Goal: Information Seeking & Learning: Learn about a topic

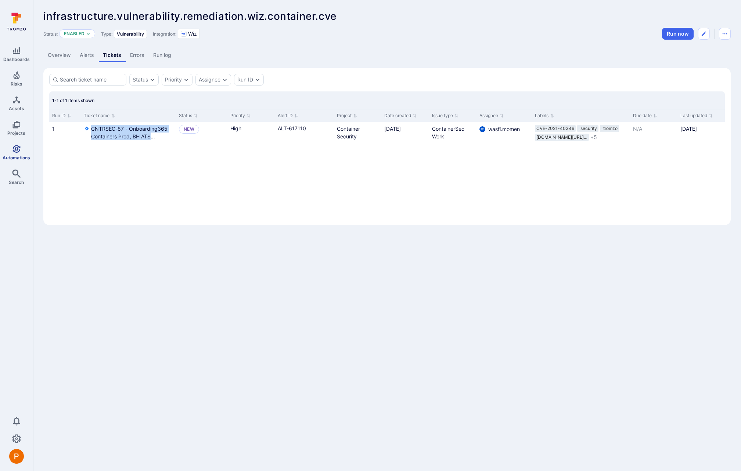
click at [18, 148] on icon "Automations" at bounding box center [16, 149] width 9 height 9
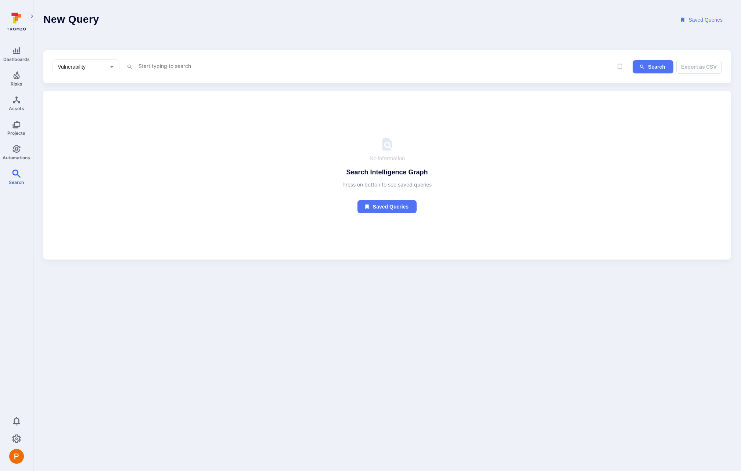
click at [163, 65] on textarea "Intelligence Graph search area" at bounding box center [363, 65] width 450 height 9
click at [178, 79] on li "cve" at bounding box center [188, 80] width 93 height 10
click at [176, 102] on li "~ contains" at bounding box center [188, 103] width 93 height 10
paste textarea "CVE-2023-3696"
click at [646, 67] on button "Search" at bounding box center [652, 67] width 41 height 14
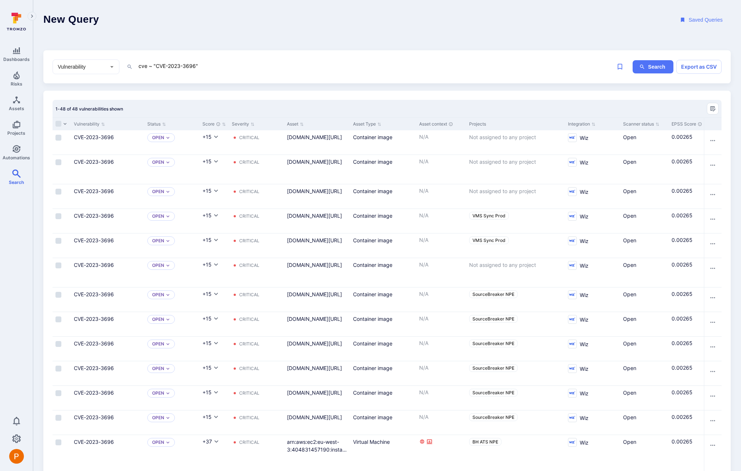
click at [213, 66] on textarea "cve ~ "CVE-2023-3696"" at bounding box center [363, 65] width 450 height 9
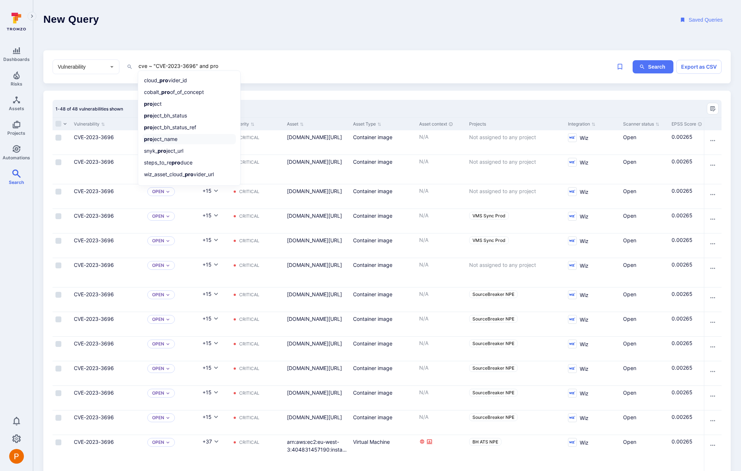
click at [169, 138] on li "pro ject_name" at bounding box center [188, 139] width 93 height 10
click at [163, 105] on li "~ contains" at bounding box center [188, 103] width 93 height 10
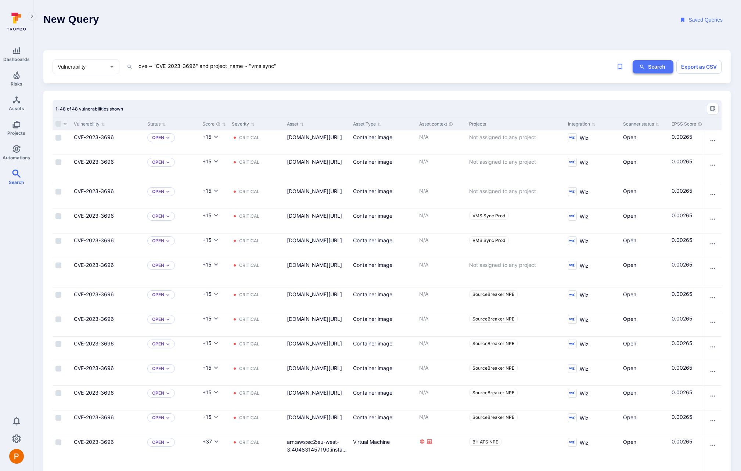
click at [643, 68] on icon "ig-search" at bounding box center [642, 67] width 6 height 6
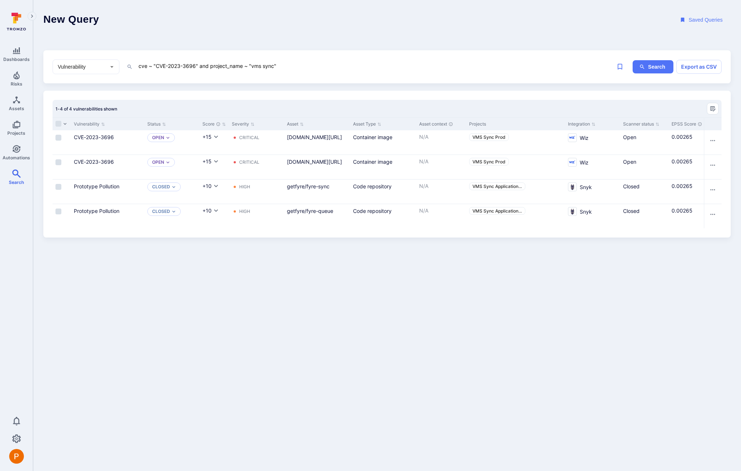
click at [199, 66] on textarea "cve ~ "CVE-2023-3696" and project_name ~ "vms sync"" at bounding box center [363, 65] width 450 height 9
click at [289, 66] on textarea "cve ~ "CVE-2023-3696" and project_name ~ "vms sync"" at bounding box center [363, 65] width 450 height 9
click at [172, 103] on li "~ contains" at bounding box center [188, 104] width 93 height 10
click at [652, 68] on button "Search" at bounding box center [652, 67] width 41 height 14
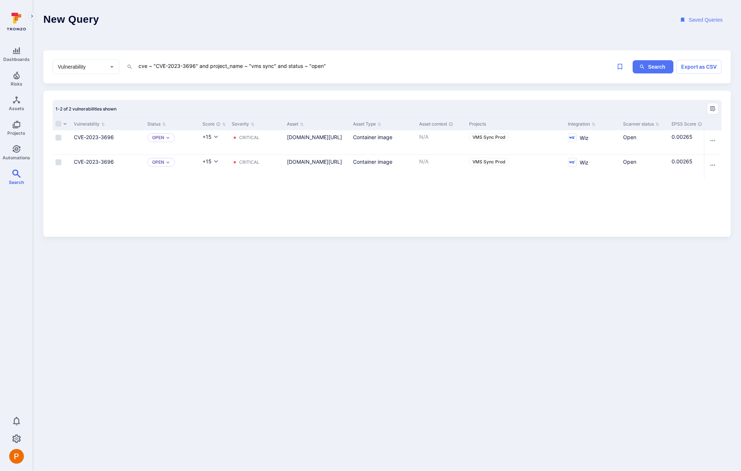
click at [152, 67] on textarea "cve ~ "CVE-2023-3696" and project_name ~ "vms sync" and status ~ "open"" at bounding box center [363, 65] width 450 height 9
click at [167, 173] on li "in" at bounding box center [188, 174] width 93 height 10
paste textarea "CVE-2025-29774"
click at [248, 68] on textarea "cve in ("CVE-2025-29774","CVE-2023-3696" and project_name ~ "vms sync" and stat…" at bounding box center [363, 65] width 450 height 9
click at [251, 68] on textarea "cve in ("CVE-2025-29774","CVE-2023-3696","") and project_name ~ "vms sync" and …" at bounding box center [363, 65] width 450 height 9
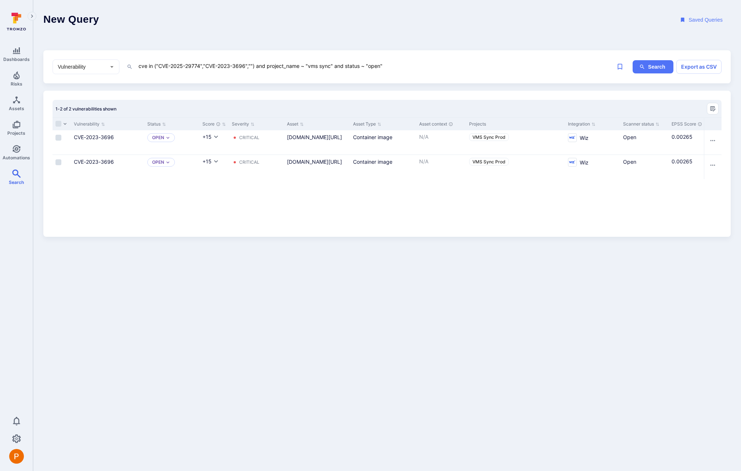
paste textarea "CVE-2025-29775"
type textarea "cve in ("CVE-2025-29774","CVE-2023-3696","CVE-2025-29775") and project_name ~ "…"
click at [660, 68] on button "Search" at bounding box center [652, 67] width 41 height 14
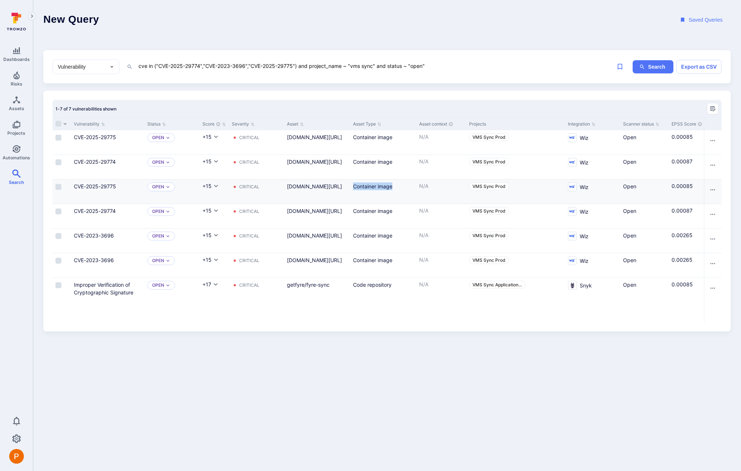
drag, startPoint x: 394, startPoint y: 188, endPoint x: 353, endPoint y: 186, distance: 41.2
click at [353, 186] on div "Container image" at bounding box center [383, 187] width 60 height 8
copy div "Container image"
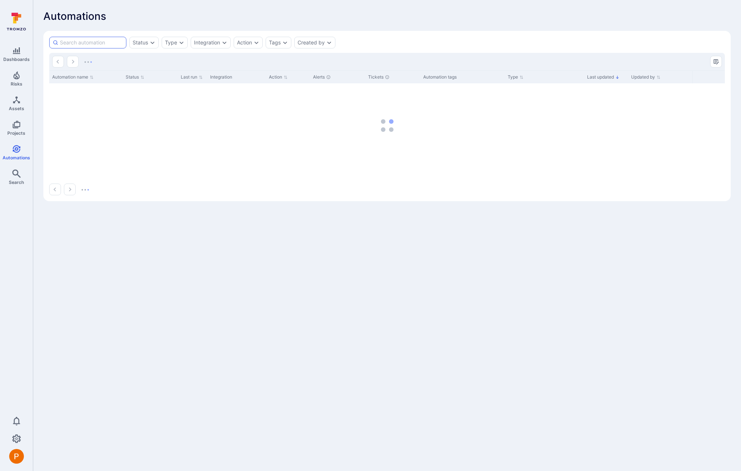
click at [91, 44] on input at bounding box center [91, 42] width 63 height 7
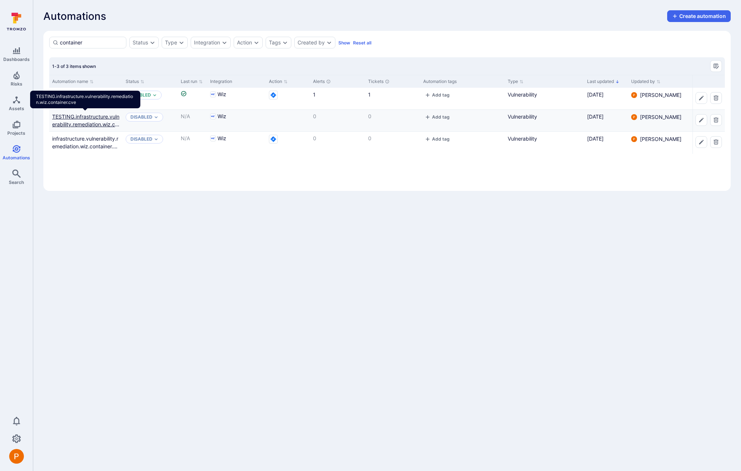
type input "container"
click at [108, 124] on link "TESTING.infrastructure.vulnerability.remediation.wiz.container.cve" at bounding box center [85, 124] width 67 height 22
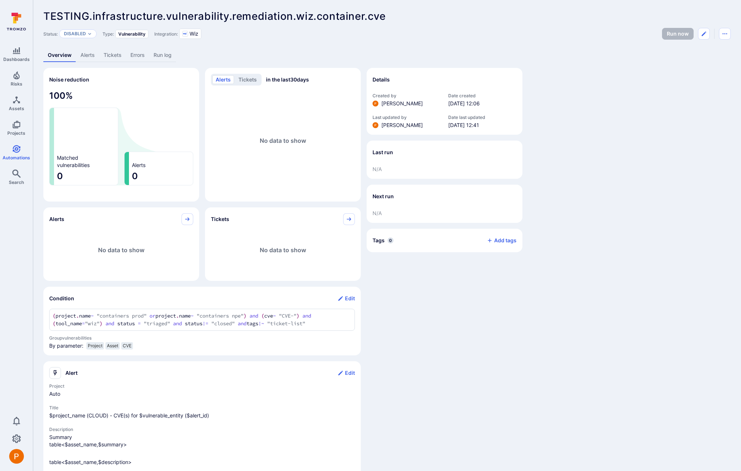
click at [92, 56] on link "Alerts" at bounding box center [87, 55] width 23 height 14
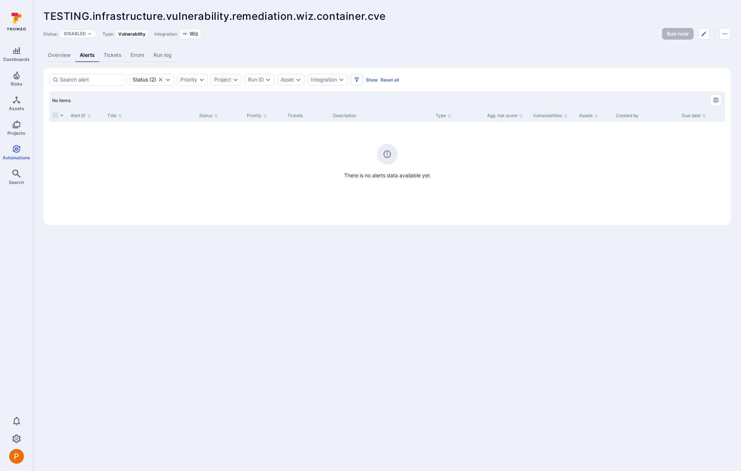
click at [57, 55] on link "Overview" at bounding box center [59, 55] width 32 height 14
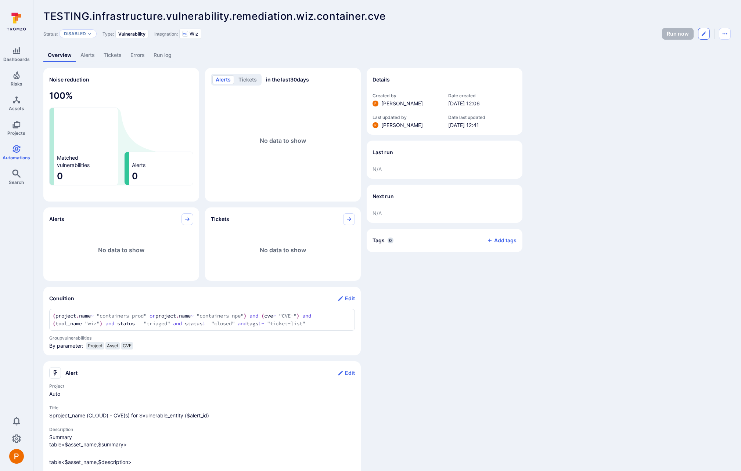
click at [704, 35] on icon "Edit automation" at bounding box center [704, 34] width 6 height 6
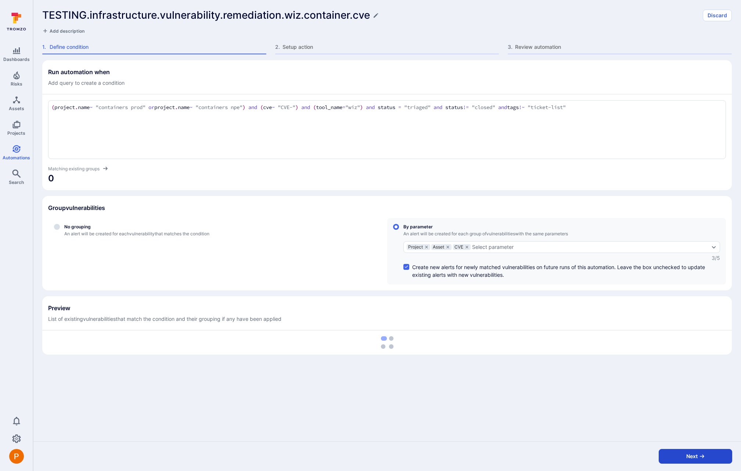
click at [679, 458] on button "Next" at bounding box center [694, 456] width 73 height 15
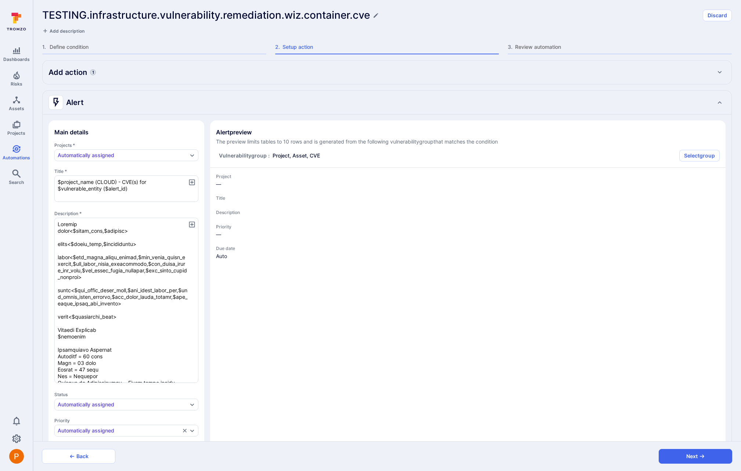
type textarea "x"
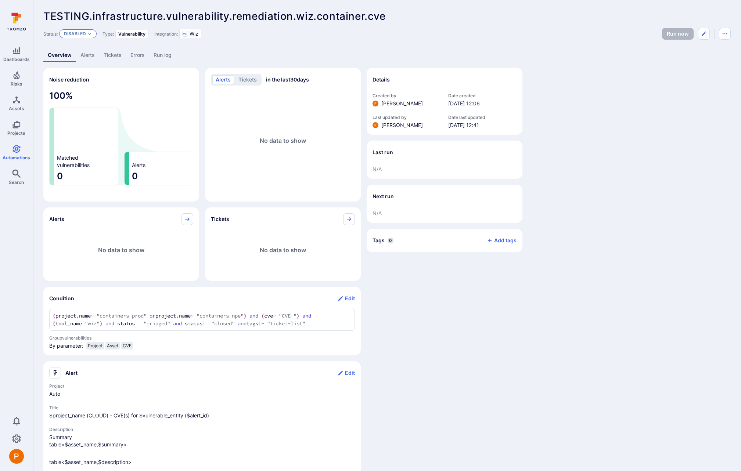
click at [82, 36] on p "Disabled" at bounding box center [75, 34] width 22 height 6
click at [86, 54] on div "Enabled" at bounding box center [96, 52] width 61 height 8
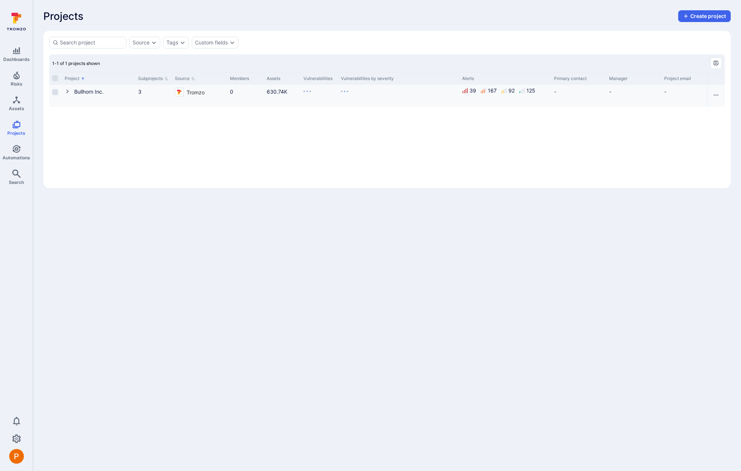
click at [66, 93] on icon "Cell for Project" at bounding box center [67, 92] width 3 height 4
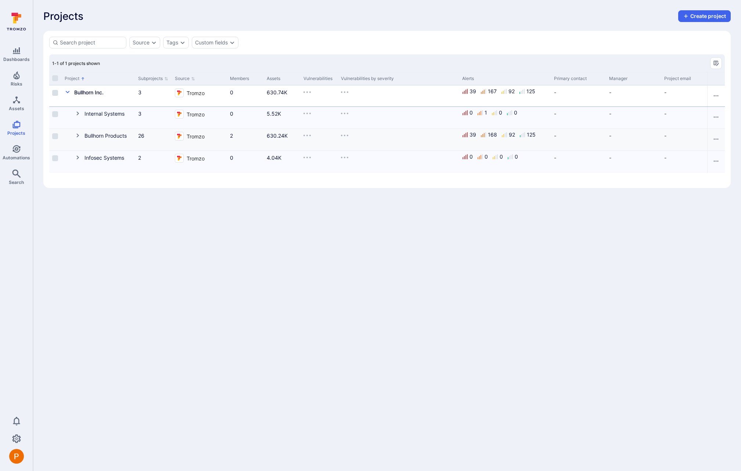
click at [76, 136] on icon "Cell for Project" at bounding box center [78, 136] width 6 height 6
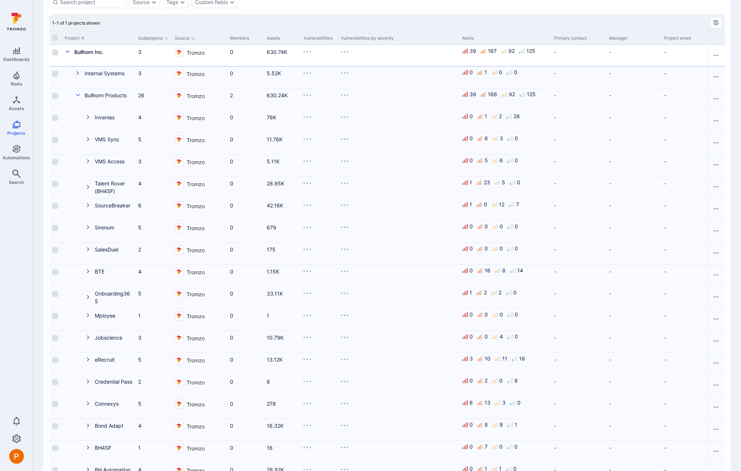
scroll to position [16, 0]
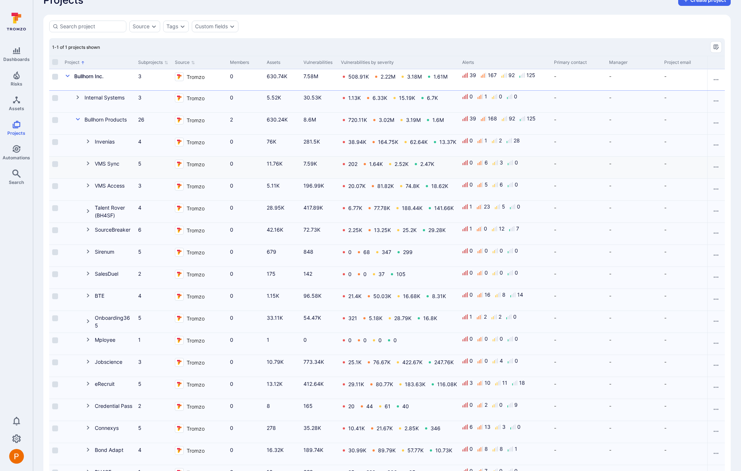
click at [86, 167] on button "Cell for Project" at bounding box center [90, 164] width 10 height 8
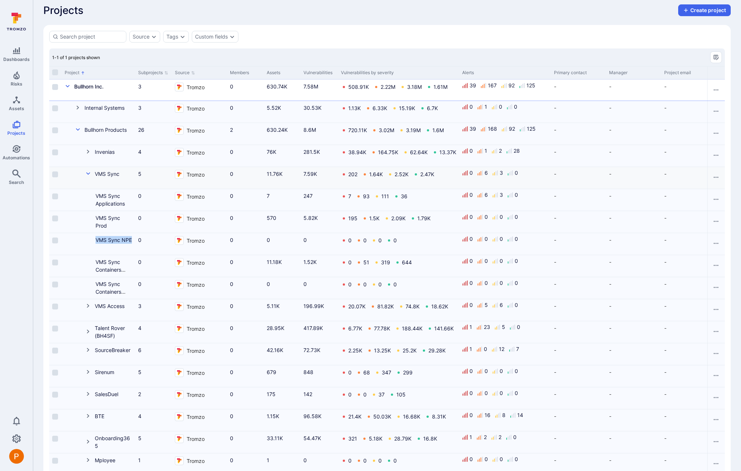
scroll to position [0, 0]
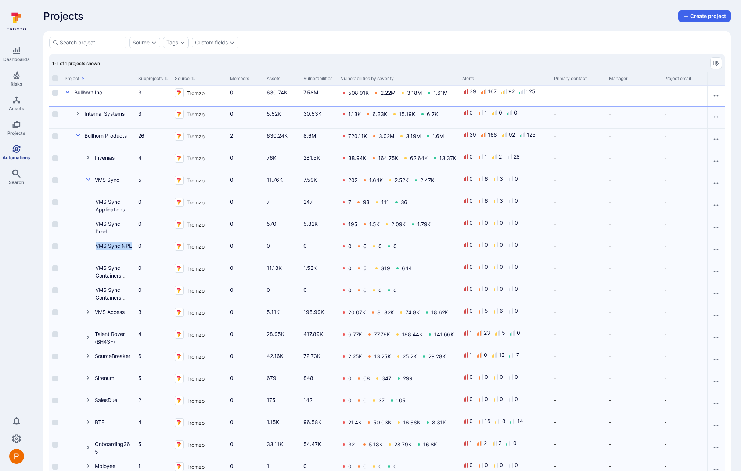
click at [13, 153] on icon "Automations" at bounding box center [16, 149] width 9 height 9
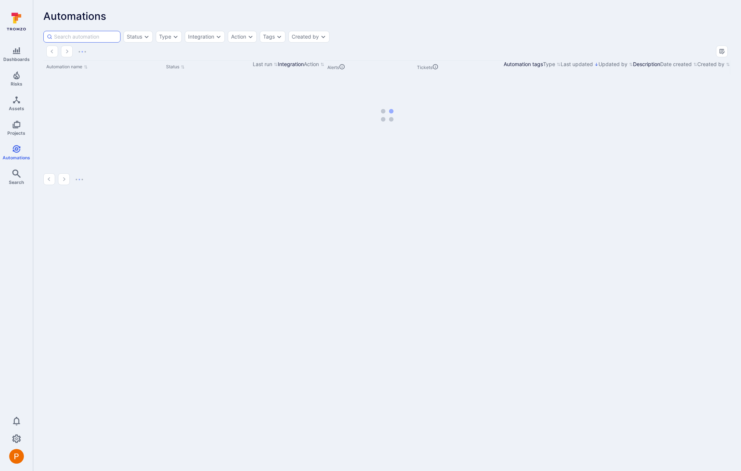
click at [92, 40] on input at bounding box center [85, 36] width 63 height 7
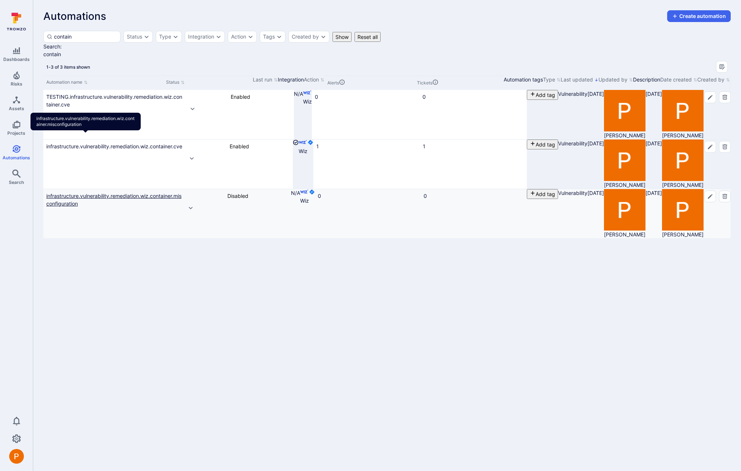
type input "contain"
click at [102, 193] on link "infrastructure.vulnerability.remediation.wiz.container.misconfiguration" at bounding box center [113, 200] width 135 height 14
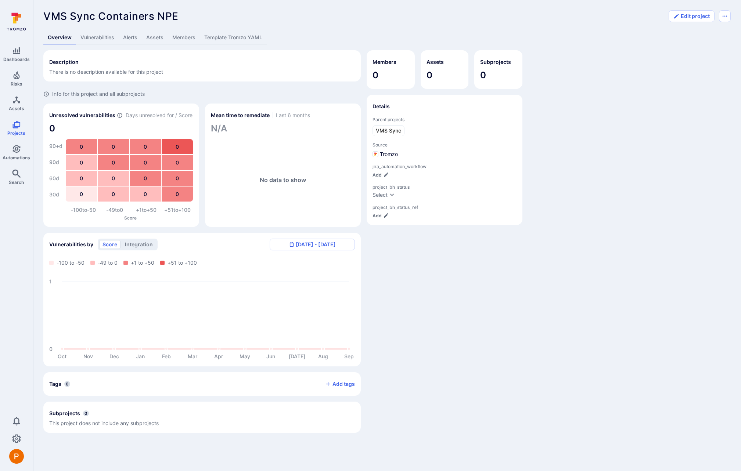
click at [257, 39] on link "Template Tromzo YAML" at bounding box center [233, 38] width 67 height 14
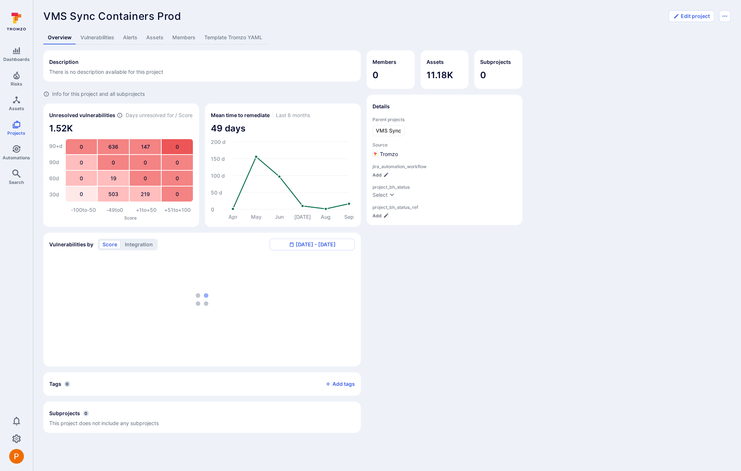
click at [222, 39] on link "Template Tromzo YAML" at bounding box center [233, 38] width 67 height 14
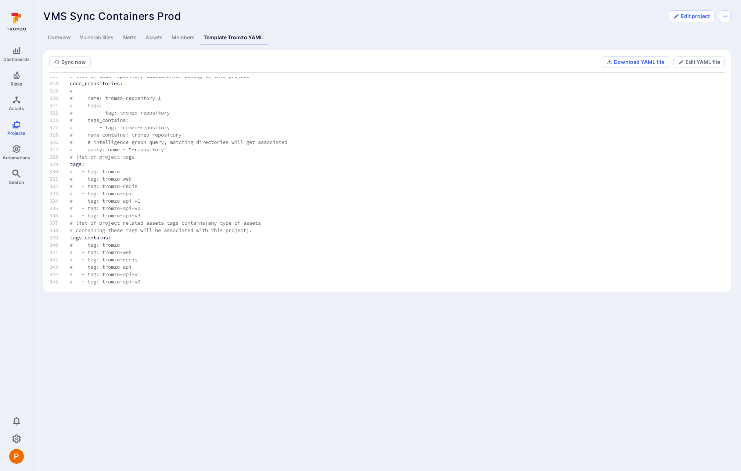
scroll to position [2405, 0]
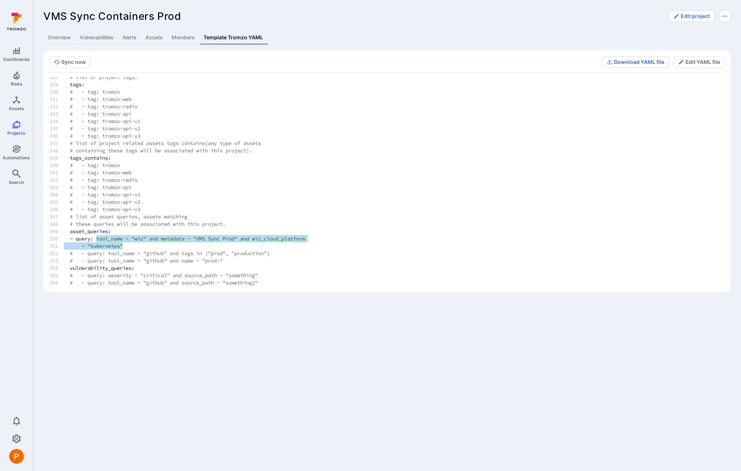
drag, startPoint x: 98, startPoint y: 239, endPoint x: 130, endPoint y: 247, distance: 32.4
click at [695, 61] on button "Edit YAML file" at bounding box center [698, 62] width 51 height 12
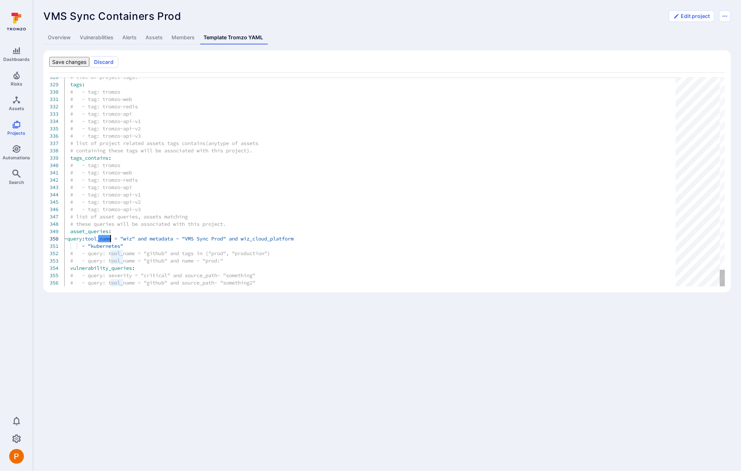
scroll to position [66, 62]
drag, startPoint x: 109, startPoint y: 239, endPoint x: 129, endPoint y: 243, distance: 19.9
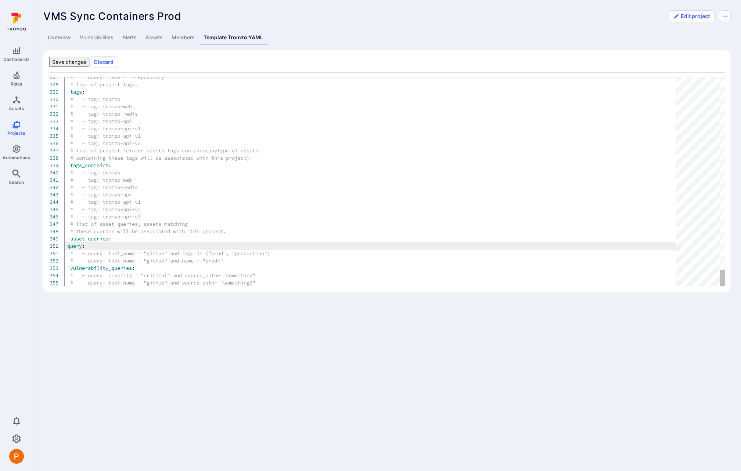
type textarea "# - tag: tromzo-web # - tag: tromzo-redis # - tag: tromzo-api # - tag: tromzo-a…"
click at [89, 66] on button "Save changes" at bounding box center [69, 62] width 40 height 10
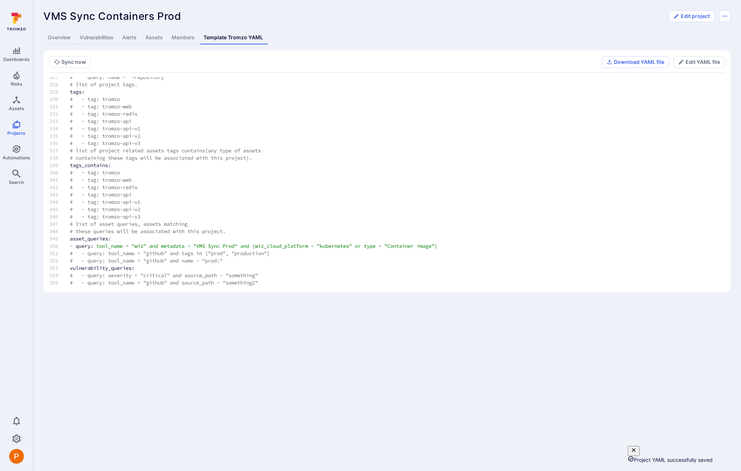
scroll to position [2398, 0]
click at [76, 62] on button "Sync now" at bounding box center [69, 62] width 41 height 12
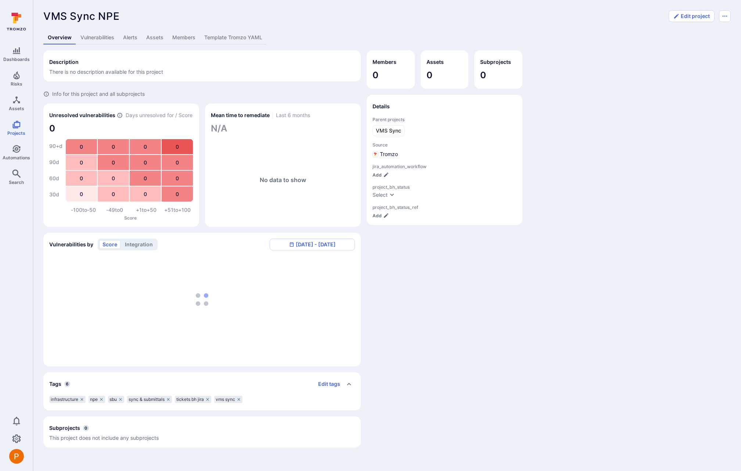
click at [252, 40] on link "Template Tromzo YAML" at bounding box center [233, 38] width 67 height 14
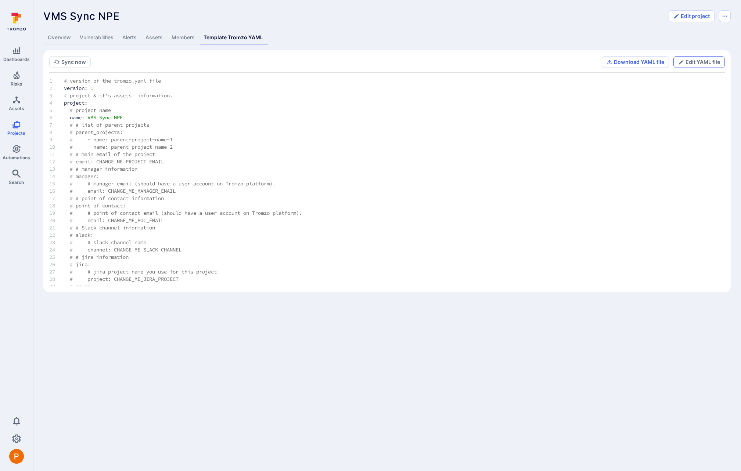
click at [702, 67] on button "Edit YAML file" at bounding box center [698, 62] width 51 height 12
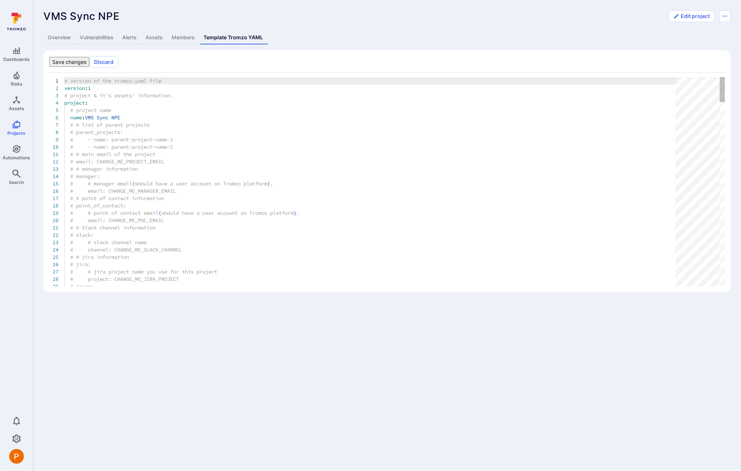
scroll to position [73, 0]
click at [118, 65] on button "Discard" at bounding box center [103, 62] width 29 height 12
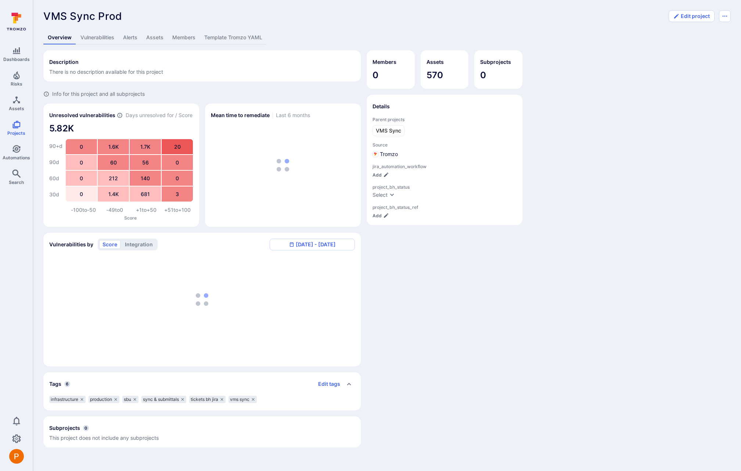
click at [245, 38] on link "Template Tromzo YAML" at bounding box center [233, 38] width 67 height 14
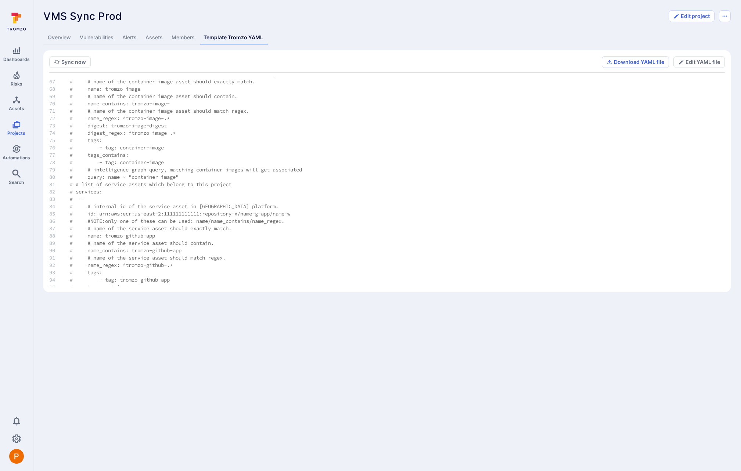
scroll to position [1546, 0]
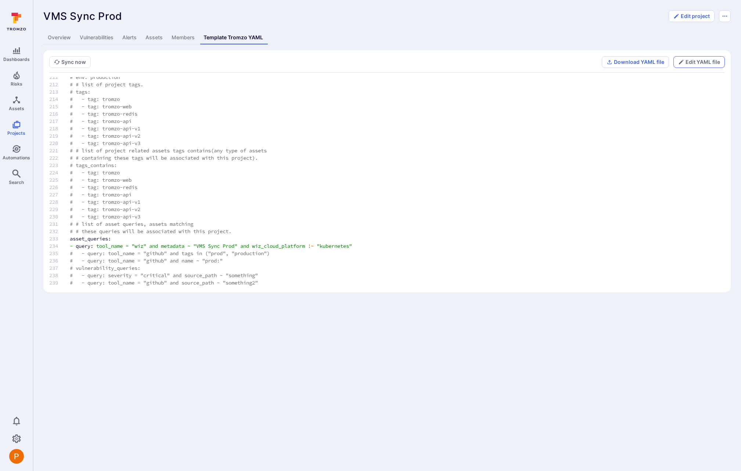
click at [703, 62] on button "Edit YAML file" at bounding box center [698, 62] width 51 height 12
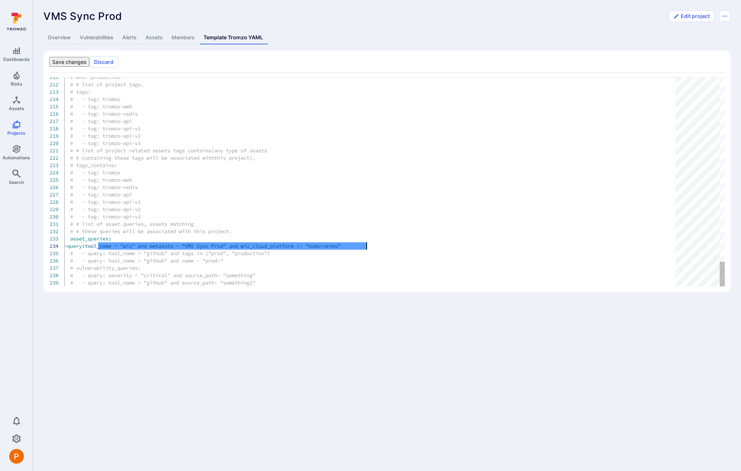
scroll to position [22, 302]
drag, startPoint x: 98, startPoint y: 246, endPoint x: 367, endPoint y: 246, distance: 269.2
type textarea "# # list of asset queries, assets matching # # these queries will be associated…"
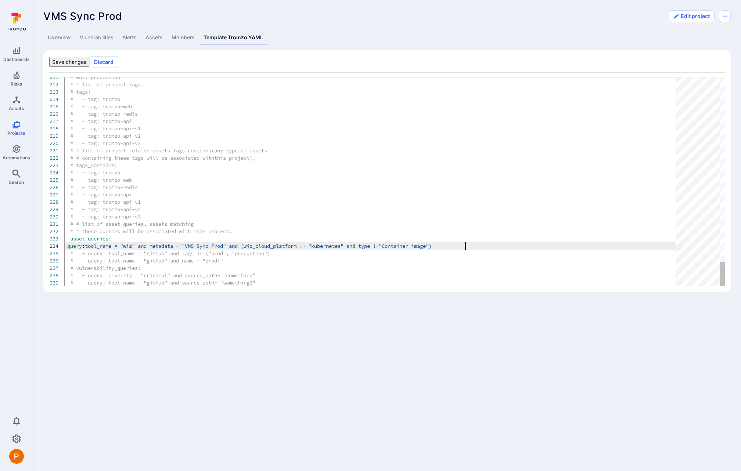
scroll to position [22, 401]
click at [89, 61] on button "Save changes" at bounding box center [69, 62] width 40 height 10
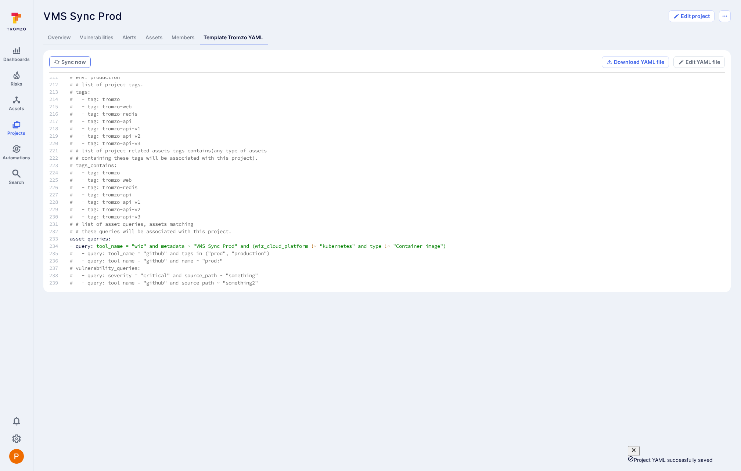
click at [57, 61] on icon "button" at bounding box center [57, 62] width 6 height 6
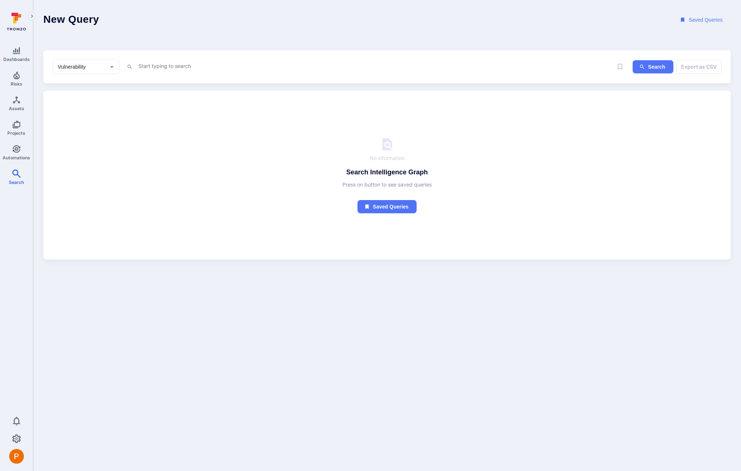
click at [159, 67] on textarea "Intelligence Graph search area" at bounding box center [363, 65] width 450 height 9
paste textarea "tool_name = "wiz" and metadata ~ "VMS Sync Prod" and wiz_cloud_platform ~ "kube…"
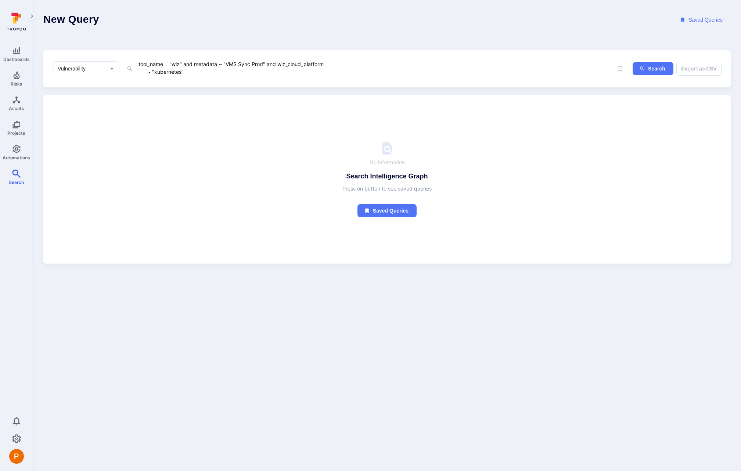
click at [147, 73] on textarea "tool_name = "wiz" and metadata ~ "VMS Sync Prod" and wiz_cloud_platform ~ "kube…" at bounding box center [363, 67] width 450 height 17
type textarea "tool_name = "wiz" and metadata ~ "VMS Sync Prod" and wiz_cloud_platform ~ "kube…"
click at [651, 71] on button "Search" at bounding box center [652, 67] width 41 height 14
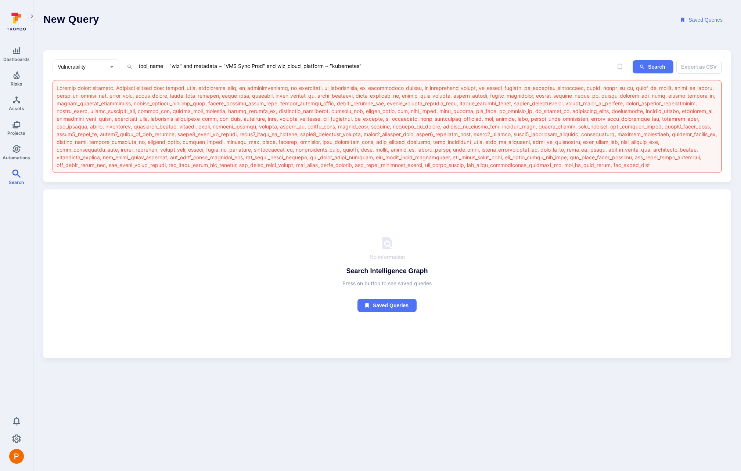
drag, startPoint x: 370, startPoint y: 65, endPoint x: 118, endPoint y: 64, distance: 252.3
click at [118, 64] on div "Vulnerability ​ tool_name = "wiz" and metadata ~ "VMS Sync Prod" and wiz_cloud_…" at bounding box center [320, 66] width 535 height 15
click at [108, 69] on icon "Open" at bounding box center [112, 67] width 8 height 8
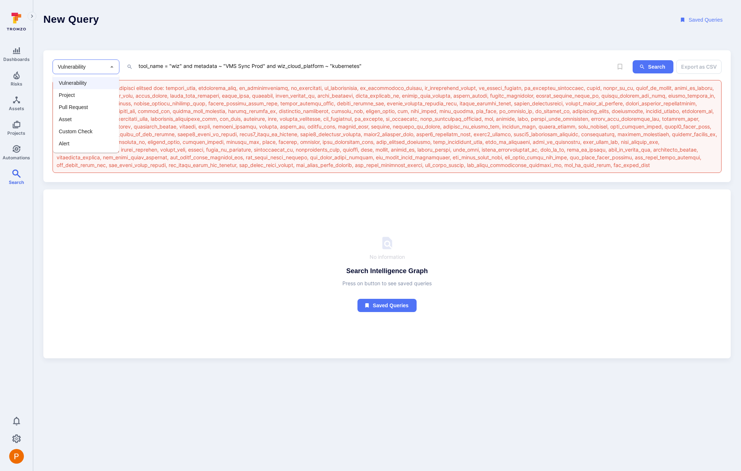
click at [92, 118] on li "Asset" at bounding box center [86, 119] width 66 height 12
type input "Asset"
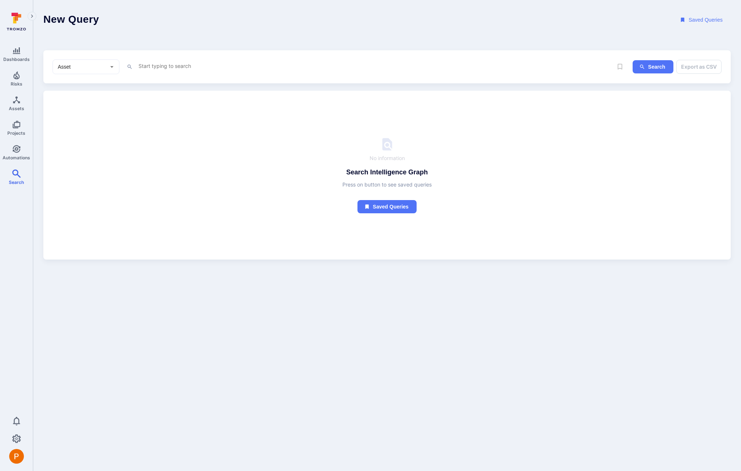
click at [232, 65] on textarea "Intelligence Graph search area" at bounding box center [363, 65] width 450 height 9
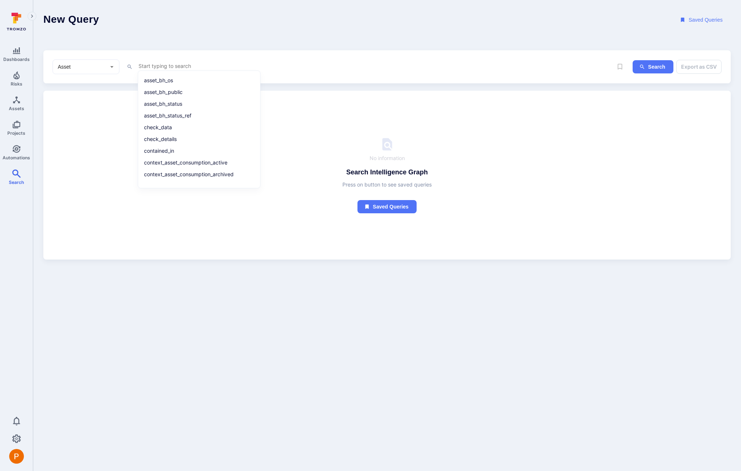
paste textarea "tool_name = "wiz" and metadata ~ "VMS Sync Prod" and wiz_cloud_platform ~ "kube…"
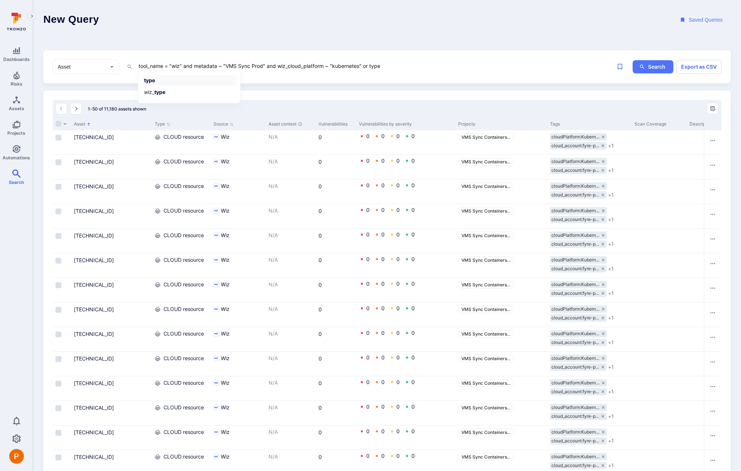
click at [170, 83] on li "type" at bounding box center [188, 80] width 93 height 10
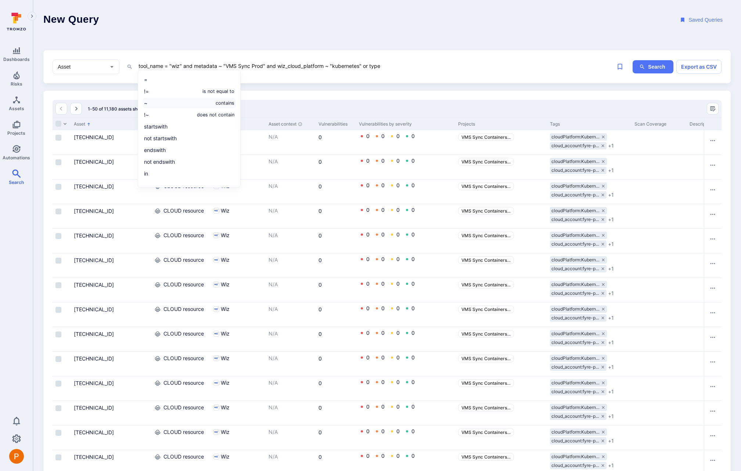
click at [169, 106] on li "~ contains" at bounding box center [188, 103] width 93 height 10
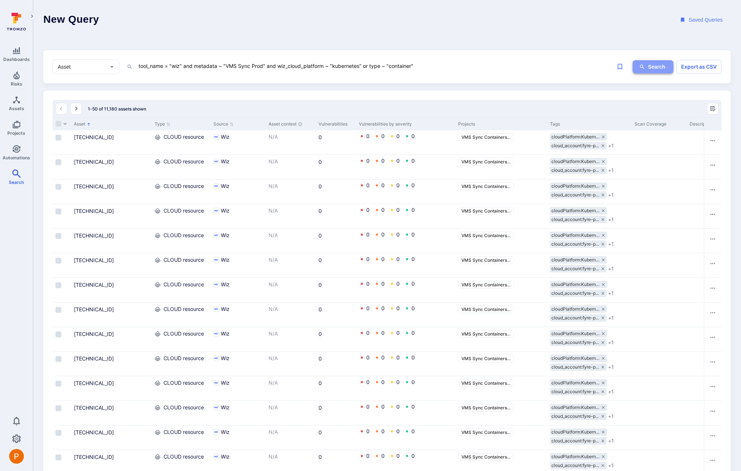
click at [653, 70] on button "Search" at bounding box center [652, 67] width 41 height 14
drag, startPoint x: 370, startPoint y: 68, endPoint x: 365, endPoint y: 68, distance: 5.2
click at [365, 68] on textarea "tool_name = "wiz" and metadata ~ "VMS Sync Prod" and wiz_cloud_platform ~ "kube…" at bounding box center [363, 65] width 450 height 9
click at [365, 66] on textarea "tool_name = "wiz" and metadata ~ "VMS Sync Prod" and wiz_cloud_platform ~ "kube…" at bounding box center [363, 65] width 450 height 9
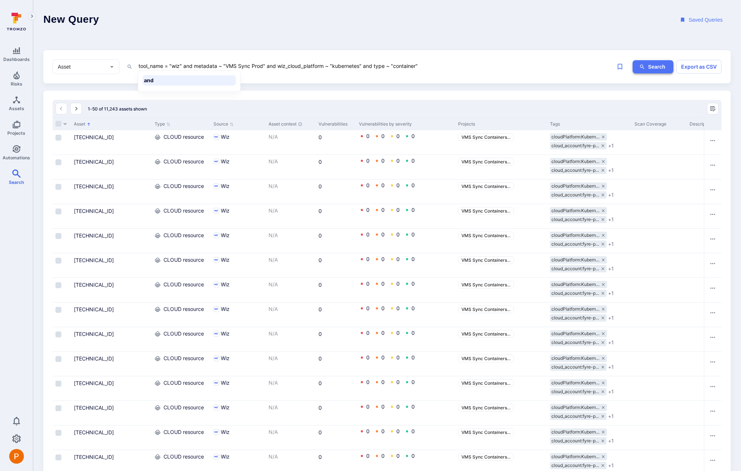
click at [663, 68] on button "Search" at bounding box center [652, 67] width 41 height 14
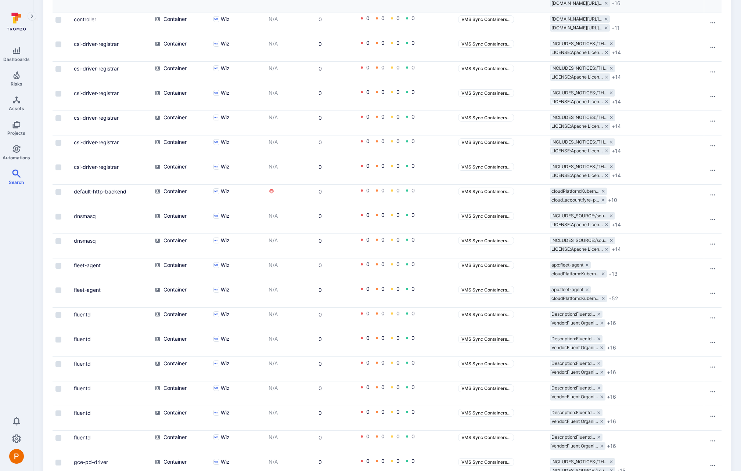
scroll to position [923, 0]
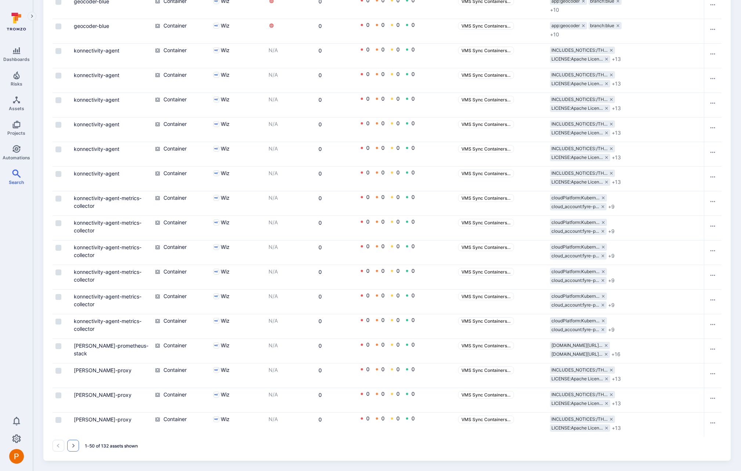
click at [74, 443] on icon "Go to the next page" at bounding box center [73, 446] width 6 height 6
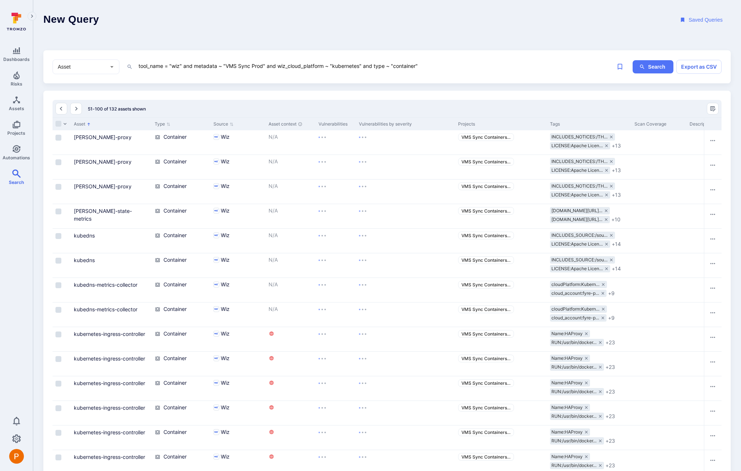
click at [416, 66] on textarea "tool_name = "wiz" and metadata ~ "VMS Sync Prod" and wiz_cloud_platform ~ "kube…" at bounding box center [363, 65] width 450 height 9
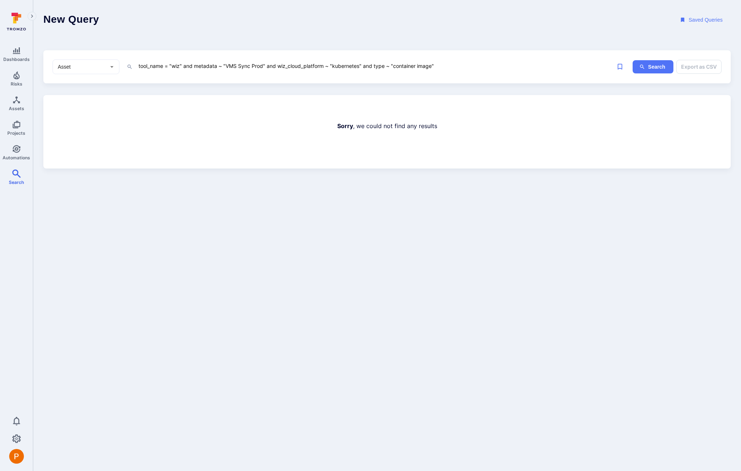
click at [408, 65] on textarea "tool_name = "wiz" and metadata ~ "VMS Sync Prod" and wiz_cloud_platform ~ "kube…" at bounding box center [363, 65] width 450 height 9
click at [642, 71] on button "Search" at bounding box center [652, 67] width 41 height 14
click at [402, 68] on textarea "tool_name = "wiz" and metadata ~ "VMS Sync Prod" and wiz_cloud_platform ~ "kube…" at bounding box center [363, 65] width 450 height 9
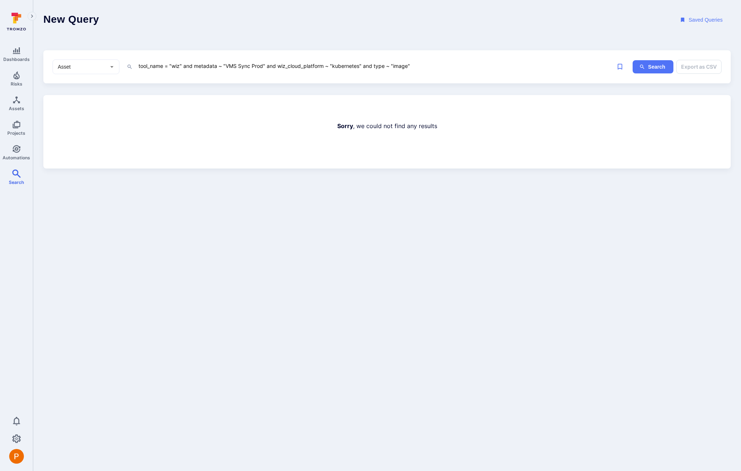
paste textarea "Container"
click at [651, 68] on button "Search" at bounding box center [652, 67] width 41 height 14
click at [326, 68] on textarea "tool_name = "wiz" and metadata ~ "VMS Sync Prod" and wiz_cloud_platform ~ "kube…" at bounding box center [363, 65] width 450 height 9
click at [653, 70] on button "Search" at bounding box center [652, 67] width 41 height 14
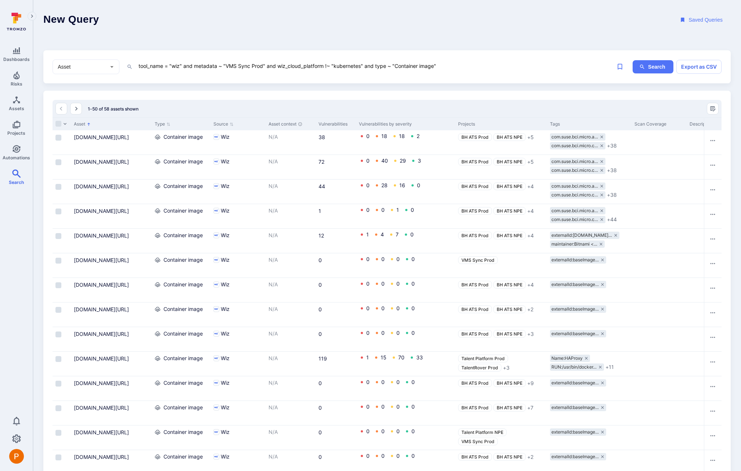
drag, startPoint x: 278, startPoint y: 66, endPoint x: 376, endPoint y: 69, distance: 98.1
click at [376, 69] on textarea "tool_name = "wiz" and metadata ~ "VMS Sync Prod" and wiz_cloud_platform !~ "kub…" at bounding box center [363, 65] width 450 height 9
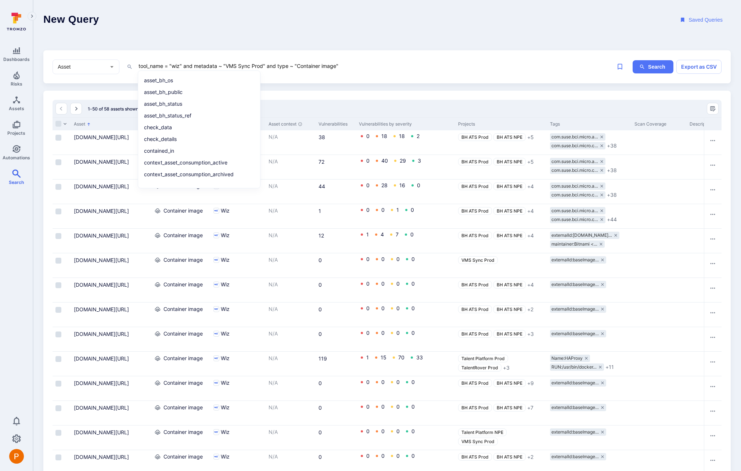
click at [367, 67] on textarea "tool_name = "wiz" and metadata ~ "VMS Sync Prod" and type ~ "Container image"" at bounding box center [363, 65] width 450 height 9
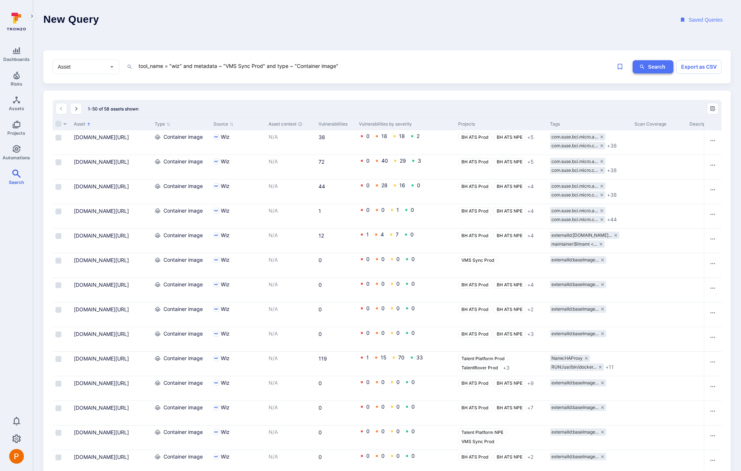
click at [647, 69] on button "Search" at bounding box center [652, 67] width 41 height 14
drag, startPoint x: 267, startPoint y: 66, endPoint x: 131, endPoint y: 66, distance: 136.6
click at [131, 66] on div "tool_name = "wiz" and metadata ~ "VMS Sync Prod" and type ~ "Container image" x" at bounding box center [357, 66] width 461 height 11
paste textarea "wiz_cloud_platform ~ "kubernetes"and"
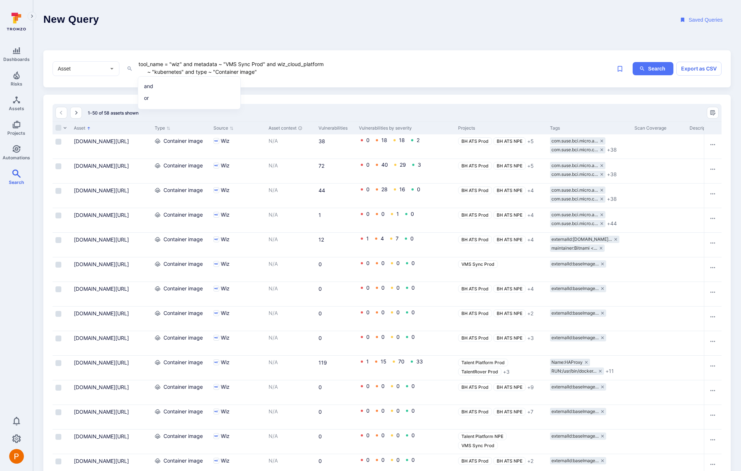
click at [147, 72] on textarea "tool_name = "wiz" and metadata ~ "VMS Sync Prod" and wiz_cloud_platform ~ "kube…" at bounding box center [363, 67] width 450 height 17
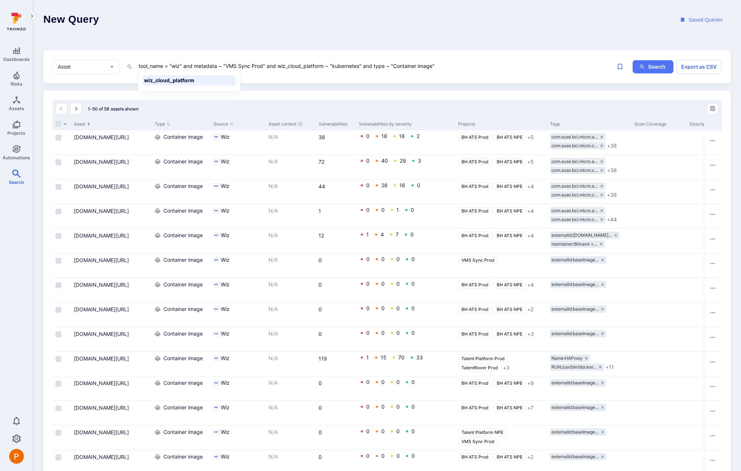
click at [446, 65] on textarea "tool_name = "wiz" and metadata ~ "VMS Sync Prod" and wiz_cloud_platform ~ "kube…" at bounding box center [363, 65] width 450 height 9
click at [278, 67] on textarea "tool_name = "wiz" and metadata ~ "VMS Sync Prod" and wiz_cloud_platform ~ "kube…" at bounding box center [363, 65] width 450 height 9
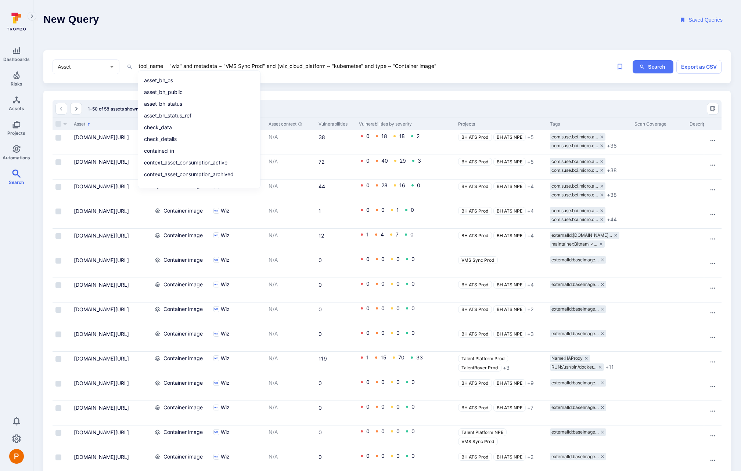
click at [370, 68] on textarea "tool_name = "wiz" and metadata ~ "VMS Sync Prod" and (wiz_cloud_platform ~ "kub…" at bounding box center [363, 65] width 450 height 9
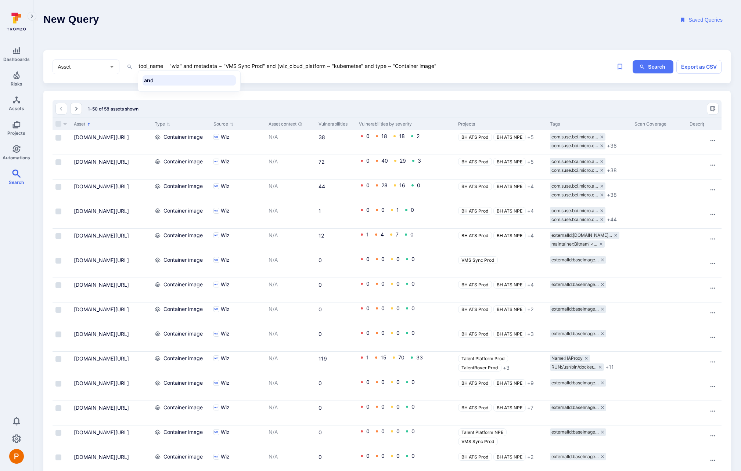
click at [370, 68] on textarea "tool_name = "wiz" and metadata ~ "VMS Sync Prod" and (wiz_cloud_platform ~ "kub…" at bounding box center [363, 65] width 450 height 9
click at [443, 67] on textarea "tool_name = "wiz" and metadata ~ "VMS Sync Prod" and (wiz_cloud_platform ~ "kub…" at bounding box center [363, 65] width 450 height 9
click at [651, 69] on button "Search" at bounding box center [652, 67] width 41 height 14
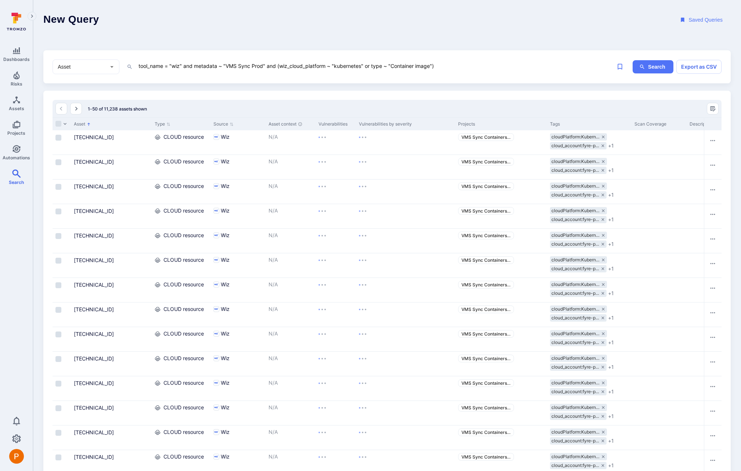
click at [328, 68] on textarea "tool_name = "wiz" and metadata ~ "VMS Sync Prod" and (wiz_cloud_platform ~ "kub…" at bounding box center [363, 65] width 450 height 9
click at [650, 69] on button "Search" at bounding box center [652, 67] width 41 height 14
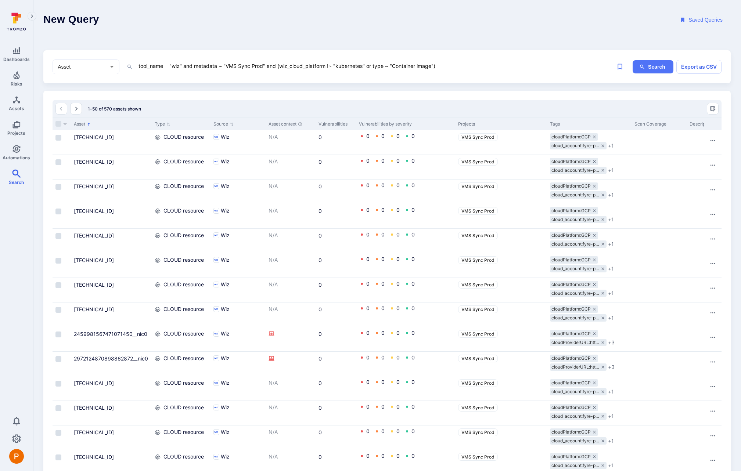
click at [330, 66] on textarea "tool_name = "wiz" and metadata ~ "VMS Sync Prod" and (wiz_cloud_platform !~ "ku…" at bounding box center [363, 65] width 450 height 9
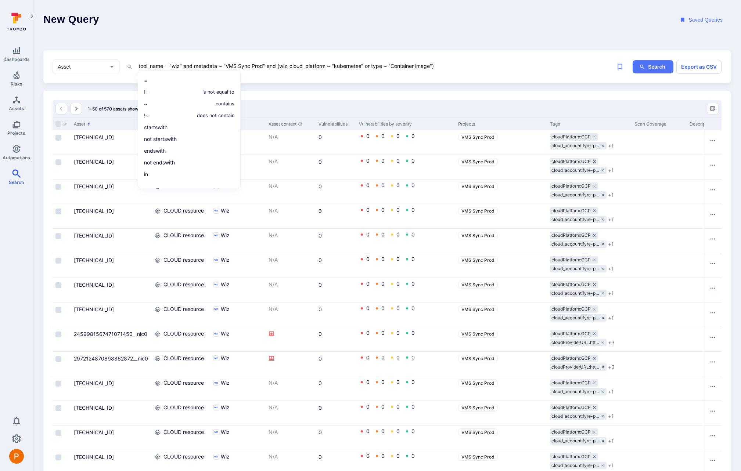
click at [385, 66] on textarea "tool_name = "wiz" and metadata ~ "VMS Sync Prod" and (wiz_cloud_platform ~ "kub…" at bounding box center [363, 65] width 450 height 9
click at [658, 68] on button "Search" at bounding box center [652, 67] width 41 height 14
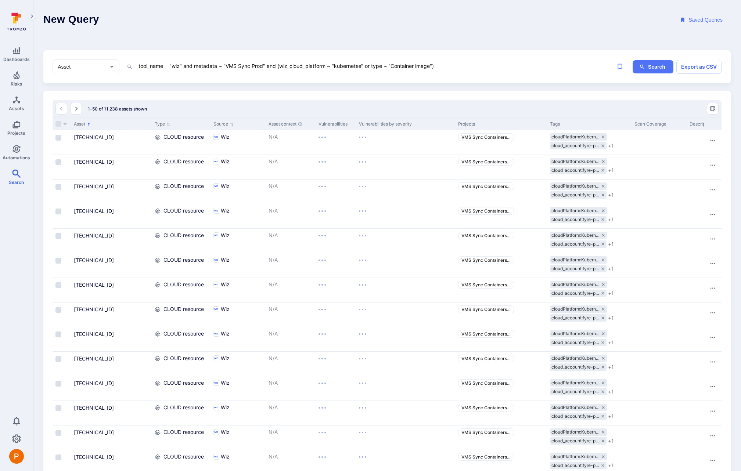
click at [385, 67] on textarea "tool_name = "wiz" and metadata ~ "VMS Sync Prod" and (wiz_cloud_platform ~ "kub…" at bounding box center [363, 65] width 450 height 9
click at [654, 69] on button "Search" at bounding box center [652, 67] width 41 height 14
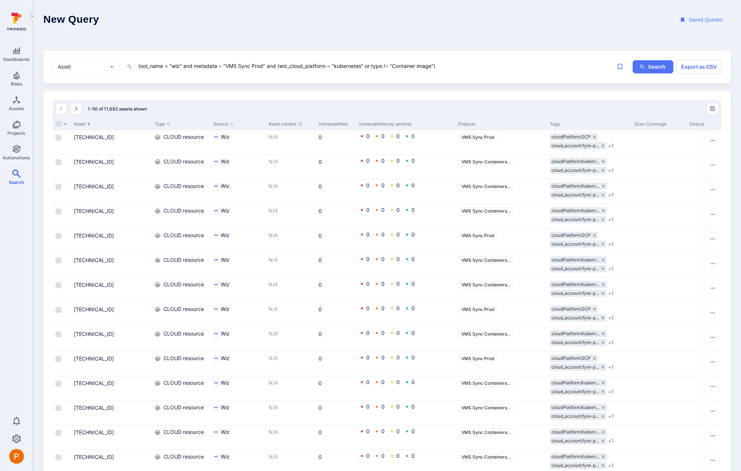
click at [386, 66] on textarea "tool_name = "wiz" and metadata ~ "VMS Sync Prod" and (wiz_cloud_platform ~ "kub…" at bounding box center [363, 65] width 450 height 9
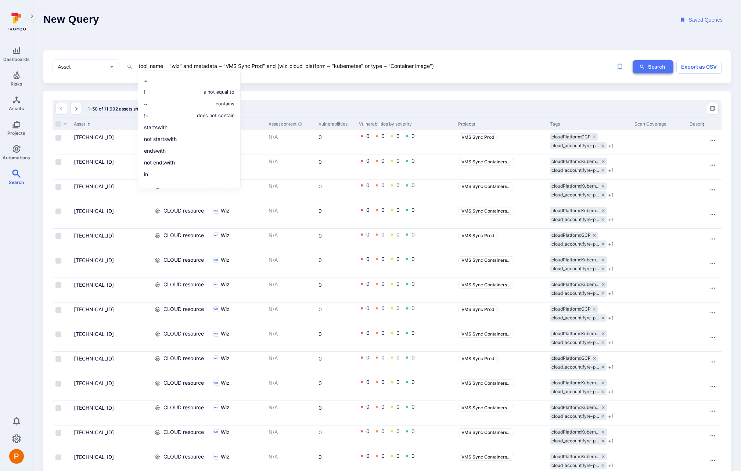
click at [648, 68] on button "Search" at bounding box center [652, 67] width 41 height 14
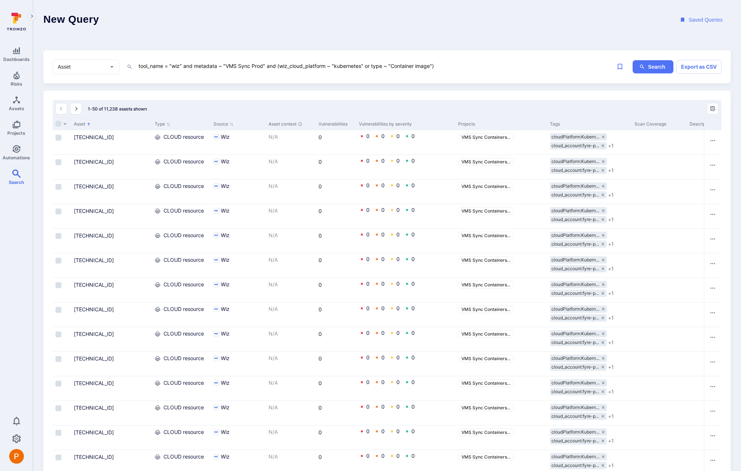
click at [329, 69] on textarea "tool_name = "wiz" and metadata ~ "VMS Sync Prod" and (wiz_cloud_platform ~ "kub…" at bounding box center [363, 65] width 450 height 9
click at [369, 68] on textarea "tool_name = "wiz" and metadata ~ "VMS Sync Prod" and (wiz_cloud_platform !~ "ku…" at bounding box center [363, 65] width 450 height 9
click at [390, 66] on textarea "tool_name = "wiz" and metadata ~ "VMS Sync Prod" and (wiz_cloud_platform !~ "ku…" at bounding box center [363, 65] width 450 height 9
click at [648, 68] on button "Search" at bounding box center [652, 67] width 41 height 14
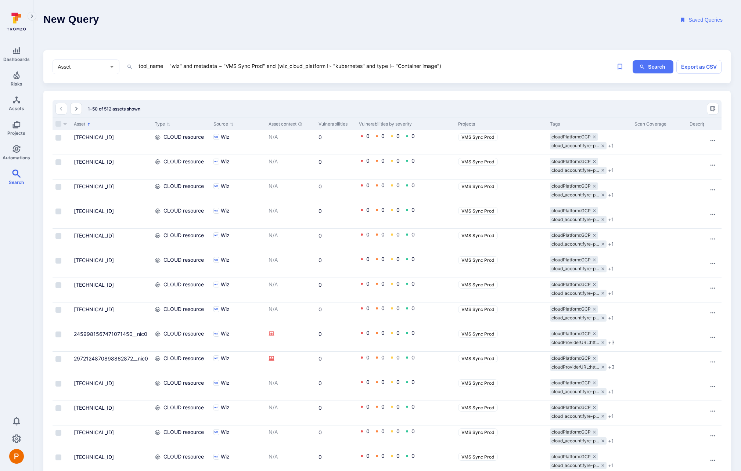
drag, startPoint x: 266, startPoint y: 67, endPoint x: 137, endPoint y: 63, distance: 128.6
click at [137, 63] on div "tool_name = "wiz" and metadata ~ "VMS Sync Prod" and (wiz_cloud_platform !~ "ku…" at bounding box center [357, 66] width 461 height 11
type textarea "ç and (wiz_cloud_platform !~ "kubernetes" and type !~ "Container image")"
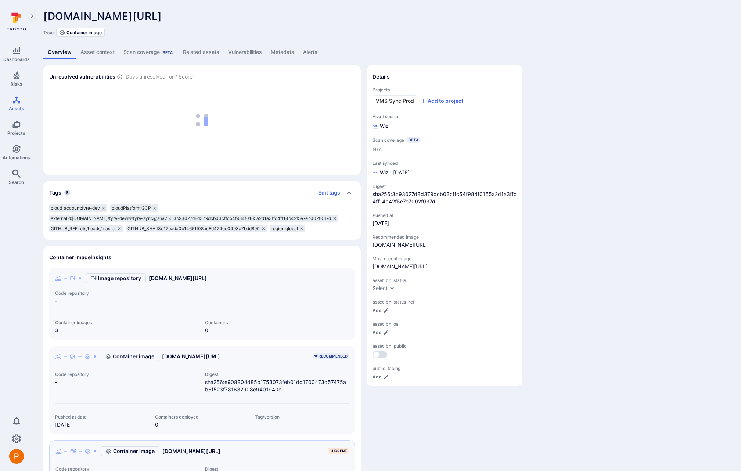
click at [290, 52] on link "Metadata" at bounding box center [282, 53] width 32 height 14
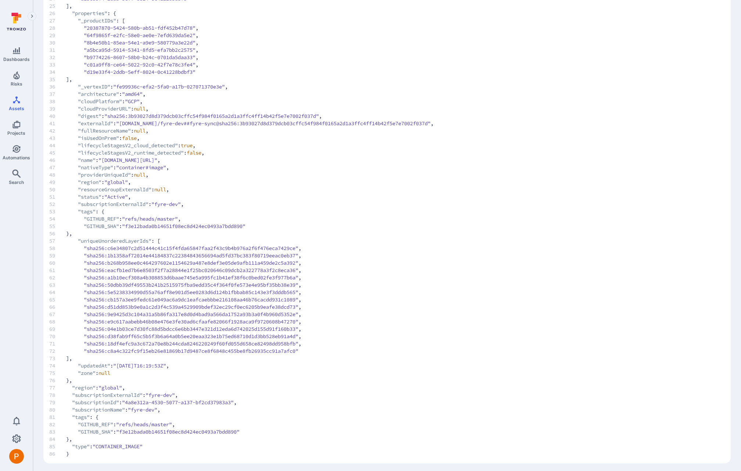
scroll to position [245, 0]
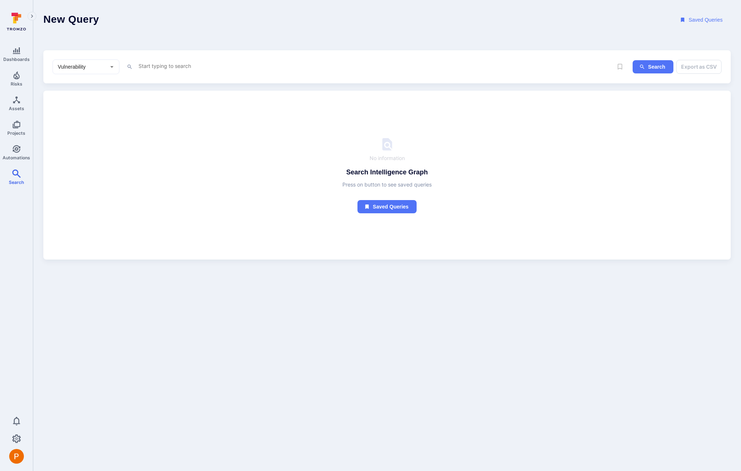
click at [101, 69] on input "Vulnerability" at bounding box center [80, 66] width 48 height 7
click at [91, 119] on li "Asset" at bounding box center [86, 119] width 66 height 12
type input "Asset"
click at [159, 67] on textarea "Intelligence Graph search area" at bounding box center [363, 65] width 450 height 9
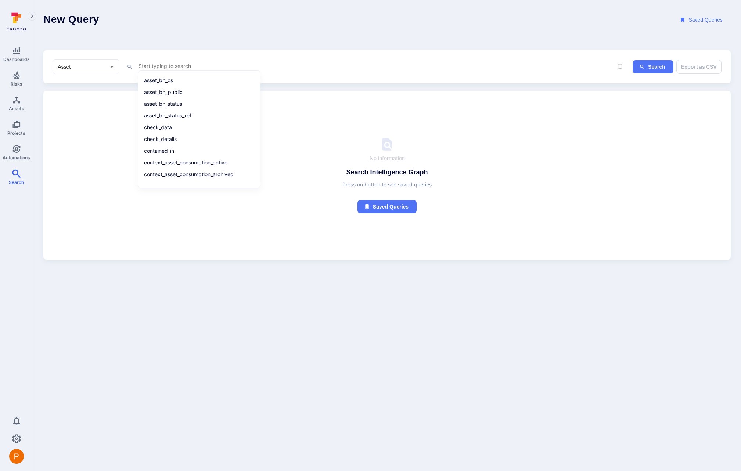
type textarea "ç"
type textarea "√"
paste textarea "tool_name = "wiz" and metadata ~ "VMS Sync Prod" and wiz_cloud_platform ~ "kube…"
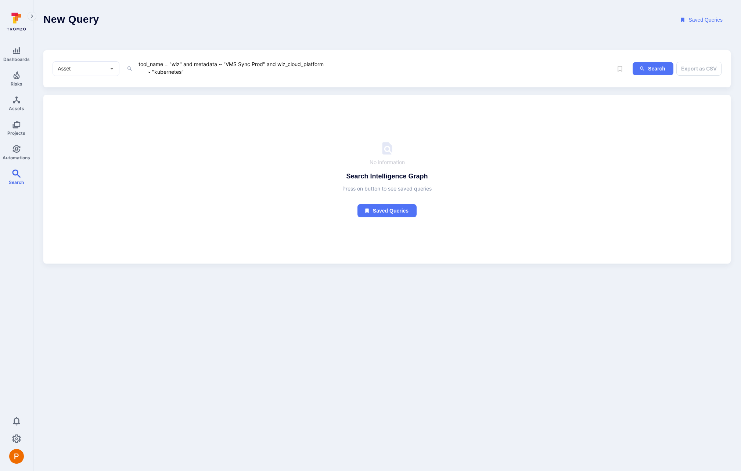
drag, startPoint x: 185, startPoint y: 73, endPoint x: 266, endPoint y: 66, distance: 80.4
click at [266, 66] on textarea "tool_name = "wiz" and metadata ~ "VMS Sync Prod" and wiz_cloud_platform ~ "kube…" at bounding box center [363, 67] width 450 height 17
click at [655, 69] on button "Search" at bounding box center [652, 67] width 41 height 14
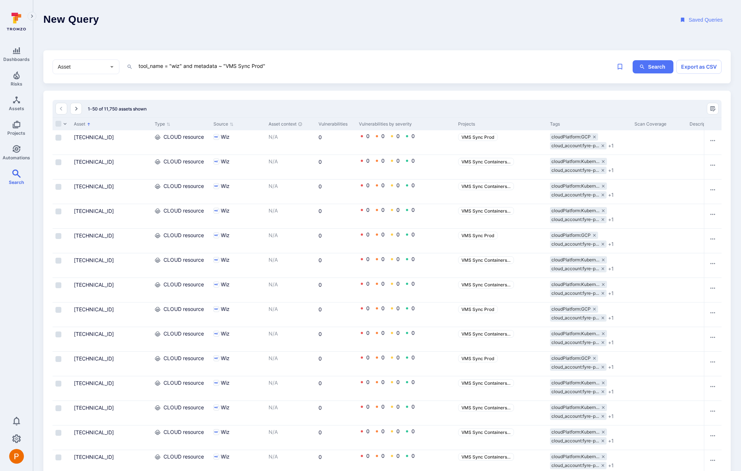
drag, startPoint x: 264, startPoint y: 66, endPoint x: 251, endPoint y: 66, distance: 12.9
click at [251, 66] on textarea "tool_name = "wiz" and metadata ~ "VMS Sync Prod"" at bounding box center [363, 65] width 450 height 9
click at [649, 66] on button "Search" at bounding box center [652, 67] width 41 height 14
click at [250, 65] on textarea "tool_name = "wiz" and metadata ~ "VMS Sync"" at bounding box center [363, 65] width 450 height 9
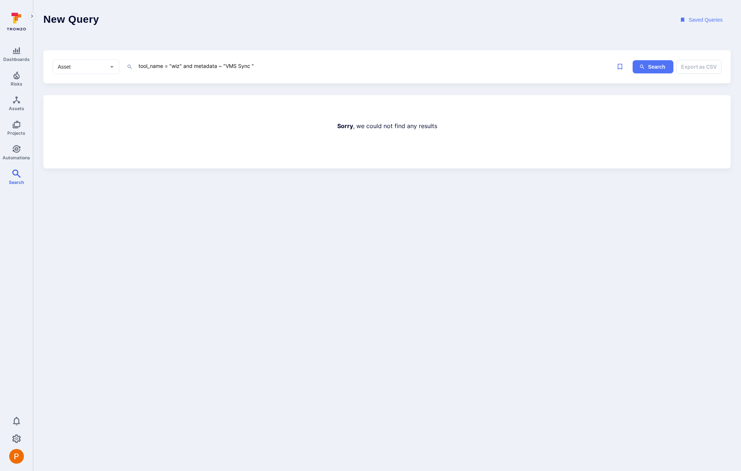
type textarea "tool_name = "wiz" and metadata ~ "VMS Sync""
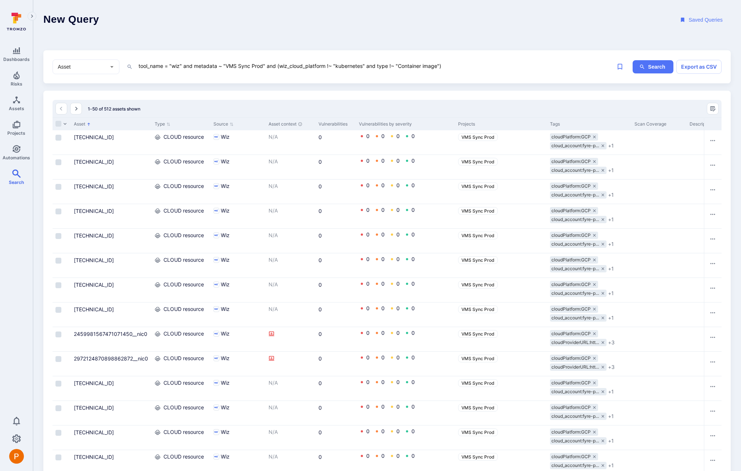
drag, startPoint x: 367, startPoint y: 66, endPoint x: 440, endPoint y: 67, distance: 73.5
click at [440, 67] on textarea "tool_name = "wiz" and metadata ~ "VMS Sync Prod" and (wiz_cloud_platform !~ "ku…" at bounding box center [363, 65] width 450 height 9
click at [644, 69] on icon "ig-search" at bounding box center [642, 67] width 6 height 6
click at [367, 67] on textarea "tool_name = "wiz" and metadata ~ "VMS Sync Prod" and (wiz_cloud_platform !~ "ku…" at bounding box center [363, 65] width 450 height 9
paste textarea "and type !~ "Container image""
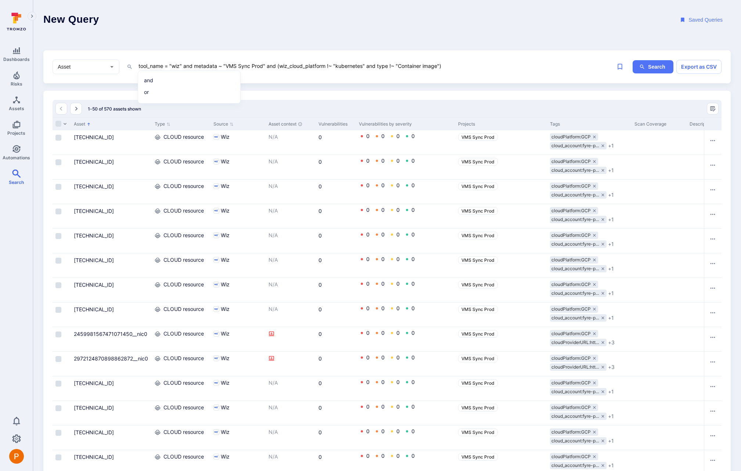
click at [499, 65] on textarea "tool_name = "wiz" and metadata ~ "VMS Sync Prod" and (wiz_cloud_platform !~ "ku…" at bounding box center [363, 65] width 450 height 9
click at [646, 67] on button "Search" at bounding box center [652, 67] width 41 height 14
drag, startPoint x: 446, startPoint y: 67, endPoint x: 134, endPoint y: 64, distance: 311.4
click at [134, 64] on div "tool_name = "wiz" and metadata ~ "VMS Sync Prod" and (wiz_cloud_platform !~ "ku…" at bounding box center [357, 66] width 461 height 11
click at [323, 66] on textarea "tool_name = "wiz" and metadata ~ "VMS Sync Prod" and (wiz_cloud_platform !~ "ku…" at bounding box center [363, 65] width 450 height 9
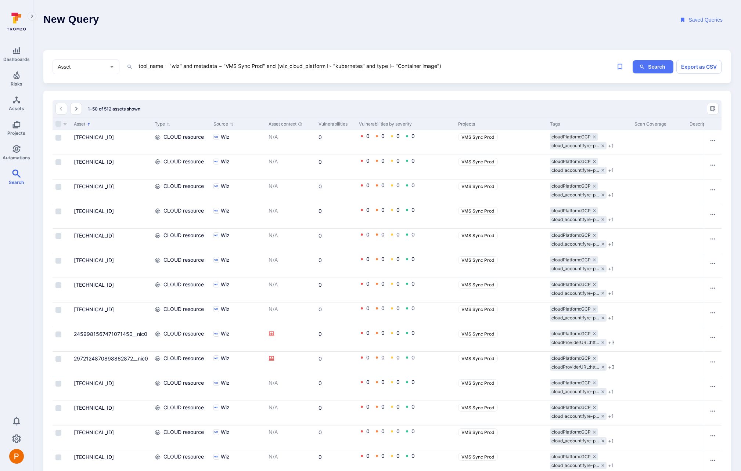
click at [330, 67] on textarea "tool_name = "wiz" and metadata ~ "VMS Sync Prod" and (wiz_cloud_platform !~ "ku…" at bounding box center [363, 65] width 450 height 9
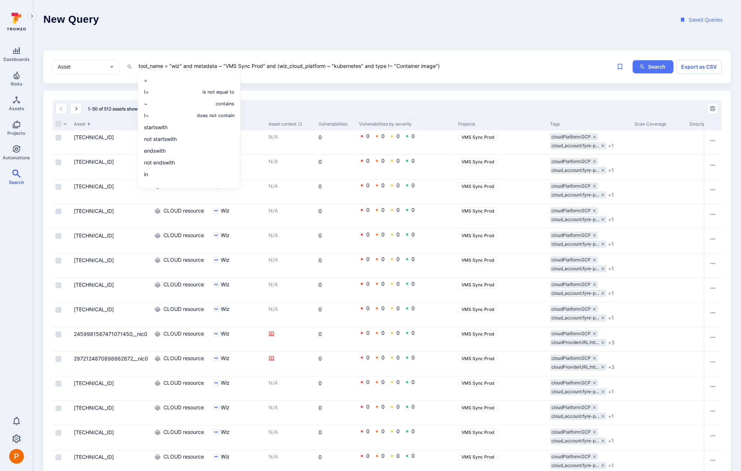
click at [371, 66] on textarea "tool_name = "wiz" and metadata ~ "VMS Sync Prod" and (wiz_cloud_platform ~ "kub…" at bounding box center [363, 65] width 450 height 9
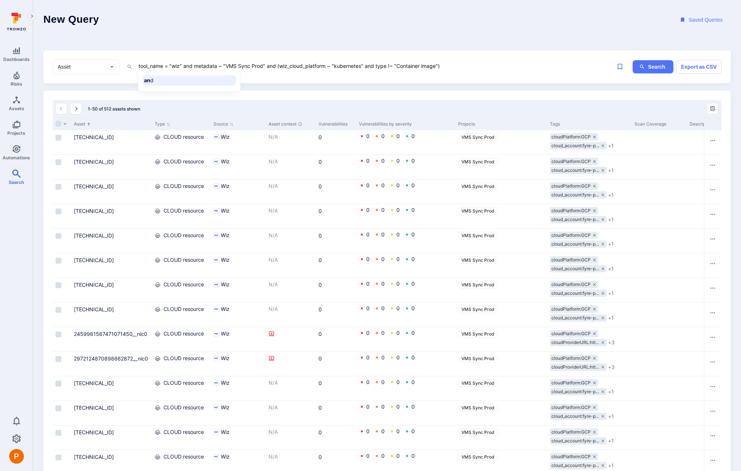
click at [371, 66] on textarea "tool_name = "wiz" and metadata ~ "VMS Sync Prod" and (wiz_cloud_platform ~ "kub…" at bounding box center [363, 65] width 450 height 9
click at [386, 66] on textarea "tool_name = "wiz" and metadata ~ "VMS Sync Prod" and (wiz_cloud_platform ~ "kub…" at bounding box center [363, 65] width 450 height 9
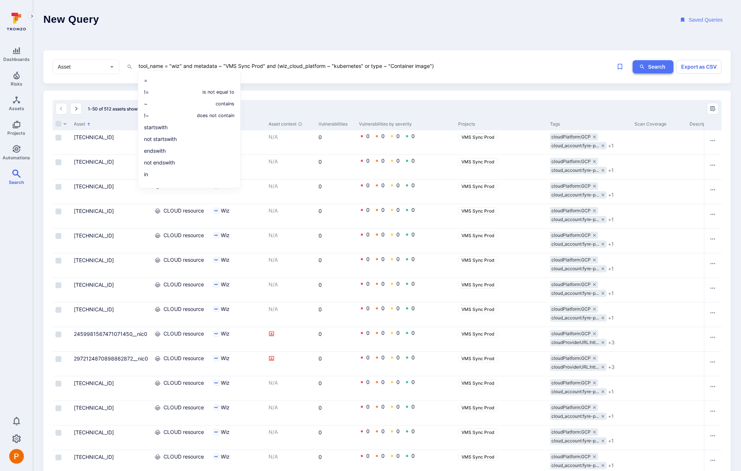
type textarea "tool_name = "wiz" and metadata ~ "VMS Sync Prod" and (wiz_cloud_platform ~ "kub…"
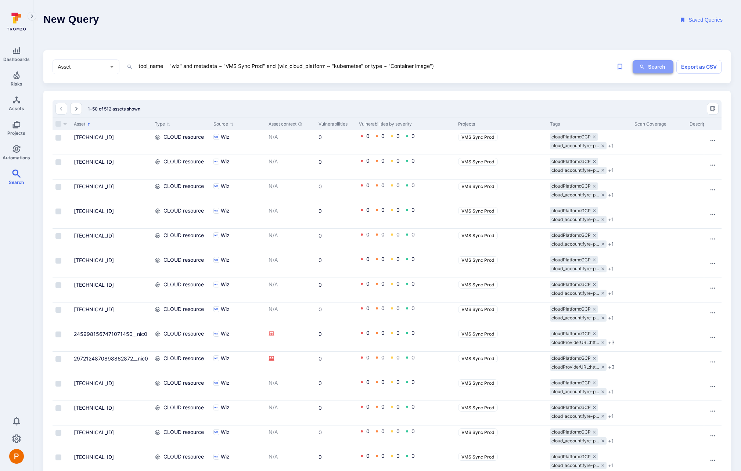
click at [647, 66] on button "Search" at bounding box center [652, 67] width 41 height 14
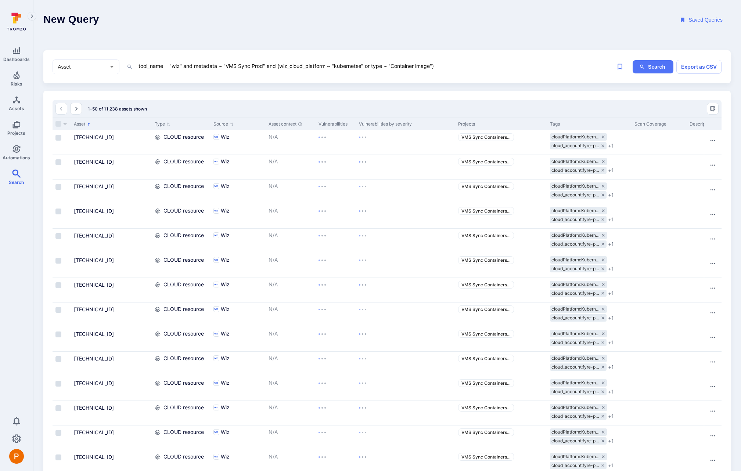
drag, startPoint x: 448, startPoint y: 67, endPoint x: 145, endPoint y: 66, distance: 303.3
click at [131, 65] on div "tool_name = "wiz" and metadata ~ "VMS Sync Prod" and (wiz_cloud_platform ~ "kub…" at bounding box center [357, 66] width 461 height 11
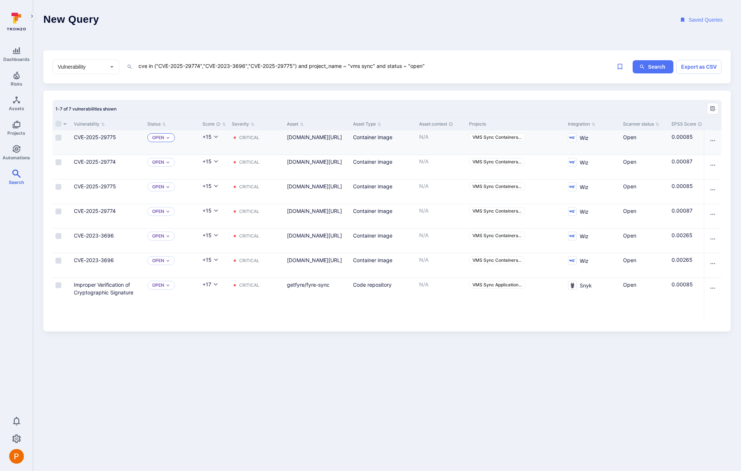
click at [169, 140] on div "Open" at bounding box center [161, 137] width 28 height 9
click at [172, 165] on span "Triaged" at bounding box center [163, 167] width 19 height 6
click at [167, 162] on icon "Expand dropdown" at bounding box center [167, 163] width 3 height 2
click at [169, 192] on span "Triaged" at bounding box center [163, 192] width 19 height 6
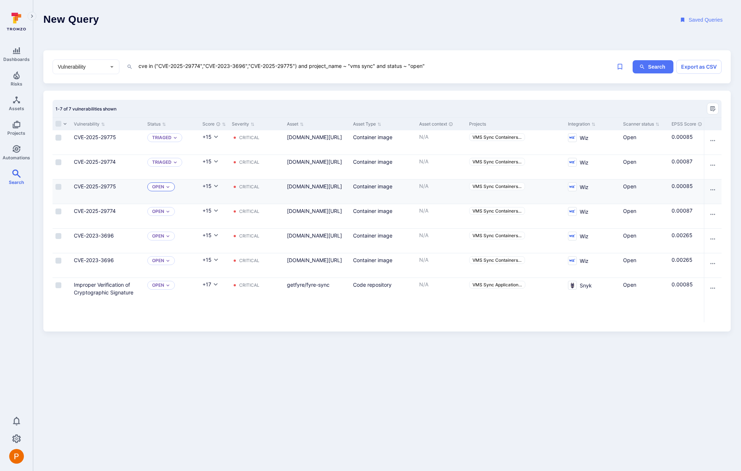
click at [166, 187] on icon "Expand dropdown" at bounding box center [168, 187] width 4 height 4
click at [172, 217] on span "Triaged" at bounding box center [163, 216] width 19 height 6
click at [166, 211] on icon "Expand dropdown" at bounding box center [168, 211] width 4 height 4
click at [172, 241] on span "Triaged" at bounding box center [163, 241] width 19 height 6
click at [163, 237] on p "Open" at bounding box center [158, 236] width 12 height 6
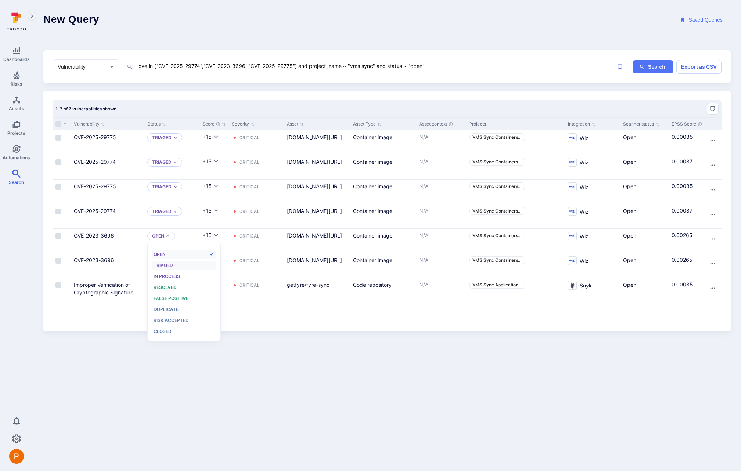
click at [169, 265] on span "Triaged" at bounding box center [163, 266] width 19 height 6
click at [166, 263] on icon "Expand dropdown" at bounding box center [168, 261] width 4 height 4
click at [172, 290] on span "Triaged" at bounding box center [163, 290] width 19 height 6
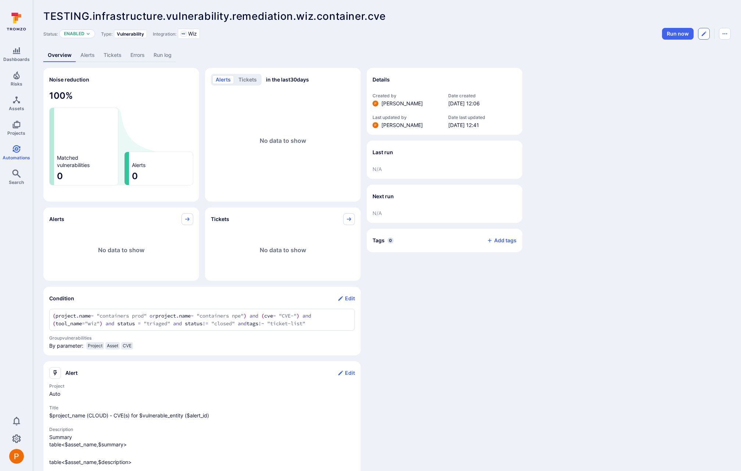
click at [703, 36] on icon "Edit automation" at bounding box center [704, 34] width 6 height 6
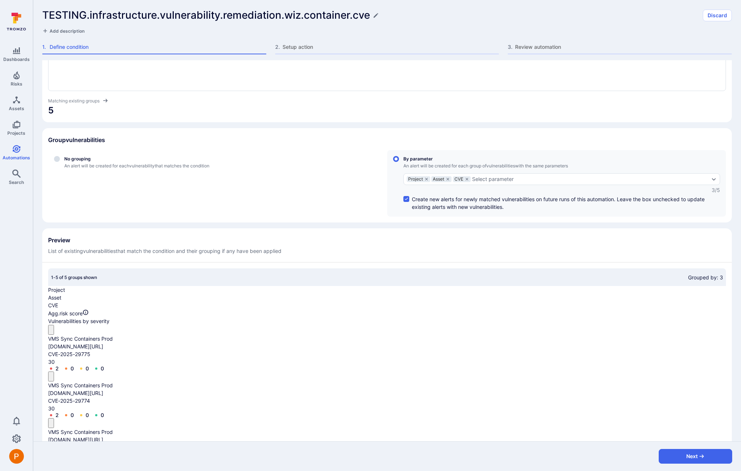
scroll to position [79, 0]
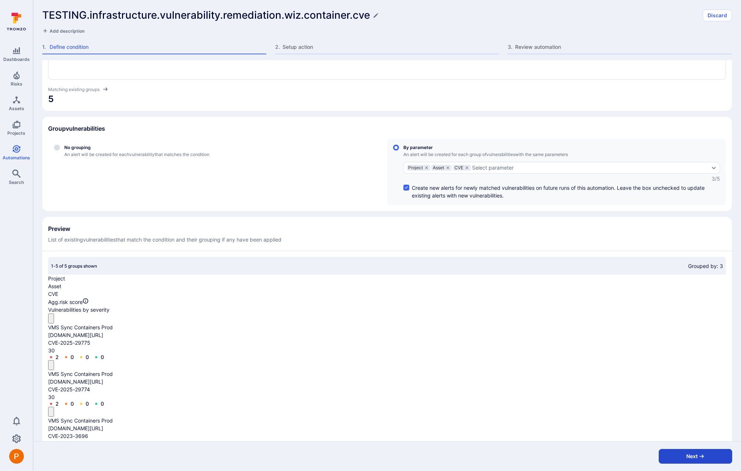
click at [708, 458] on button "Next" at bounding box center [694, 456] width 73 height 15
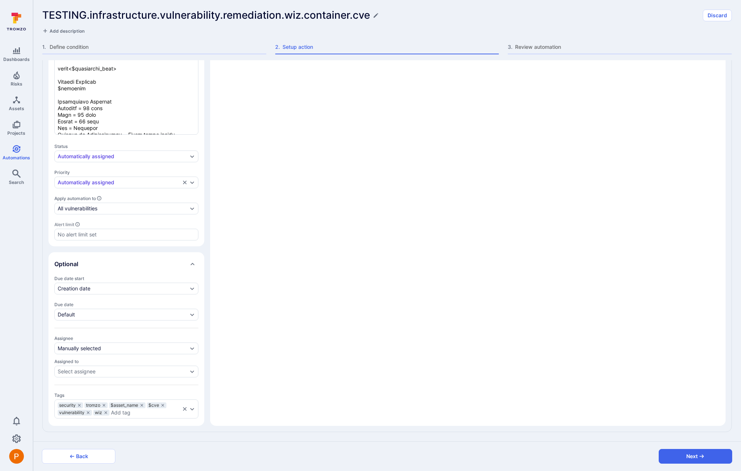
scroll to position [0, 0]
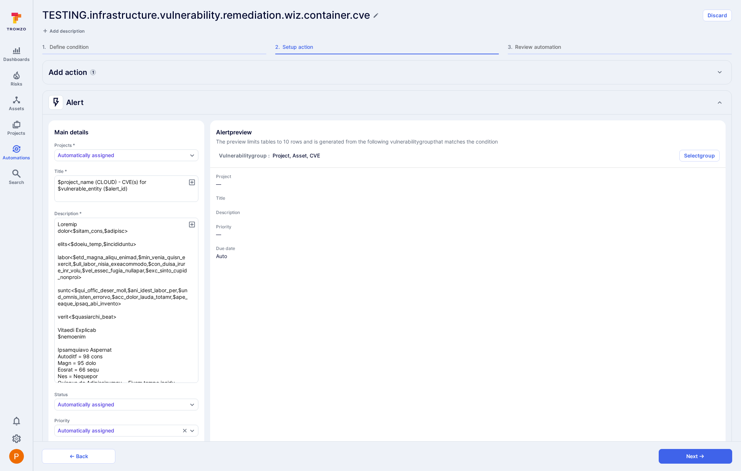
click at [722, 73] on icon "Expand" at bounding box center [720, 72] width 6 height 6
type textarea "x"
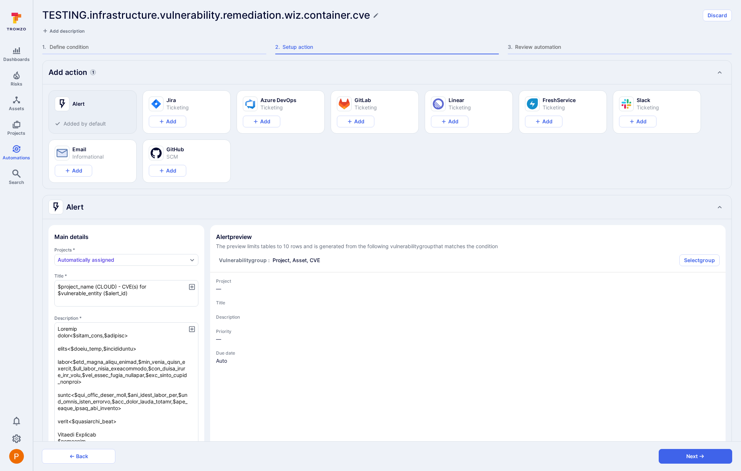
click at [722, 73] on icon "Collapse" at bounding box center [720, 72] width 6 height 6
type textarea "x"
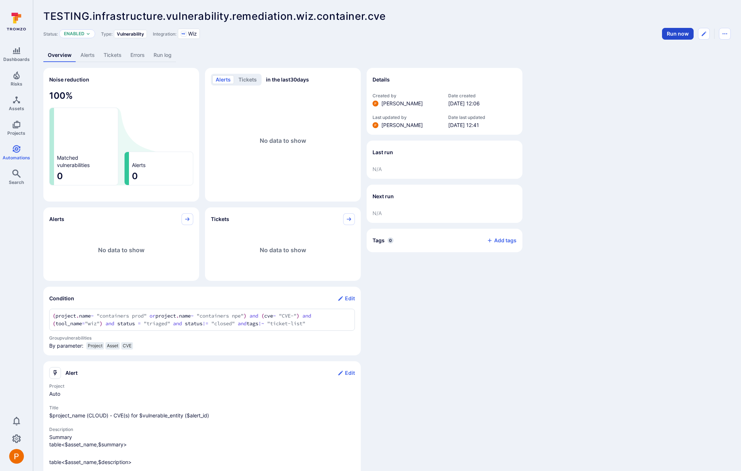
click at [680, 36] on button "Run now" at bounding box center [678, 34] width 32 height 12
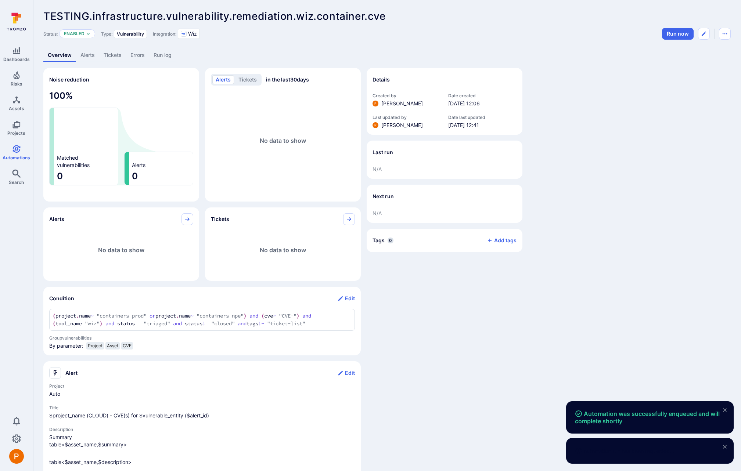
click at [159, 57] on link "Run log" at bounding box center [162, 55] width 27 height 14
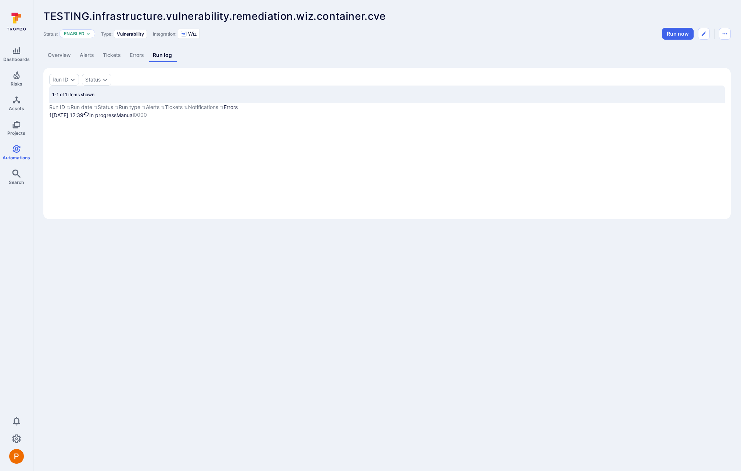
click at [133, 59] on link "Errors" at bounding box center [136, 55] width 23 height 14
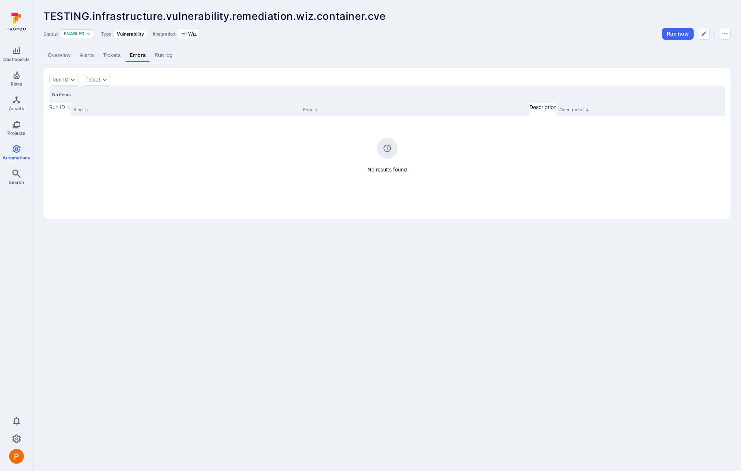
click at [162, 58] on link "Run log" at bounding box center [163, 55] width 27 height 14
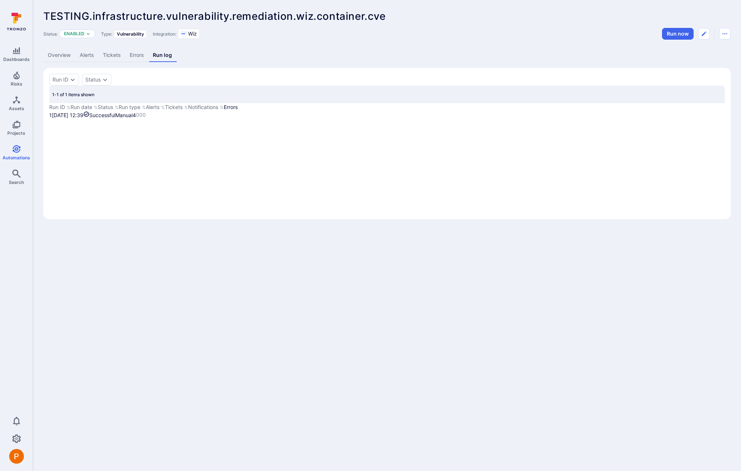
click at [90, 54] on link "Alerts" at bounding box center [86, 55] width 23 height 14
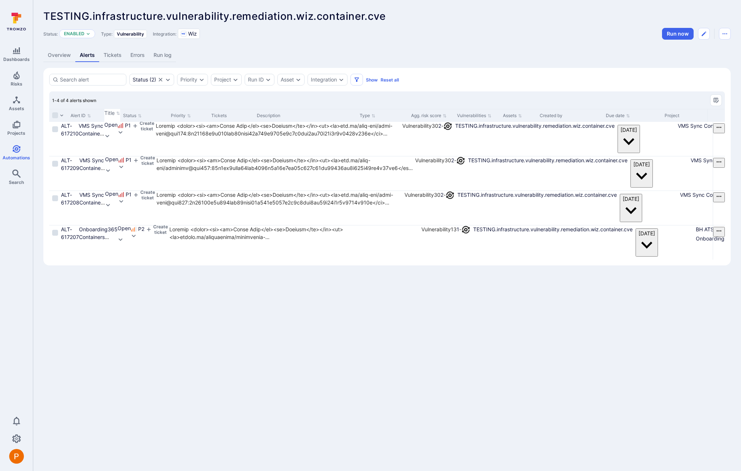
drag, startPoint x: 195, startPoint y: 118, endPoint x: 312, endPoint y: 116, distance: 117.2
click at [723, 116] on div at bounding box center [723, 115] width 1 height 13
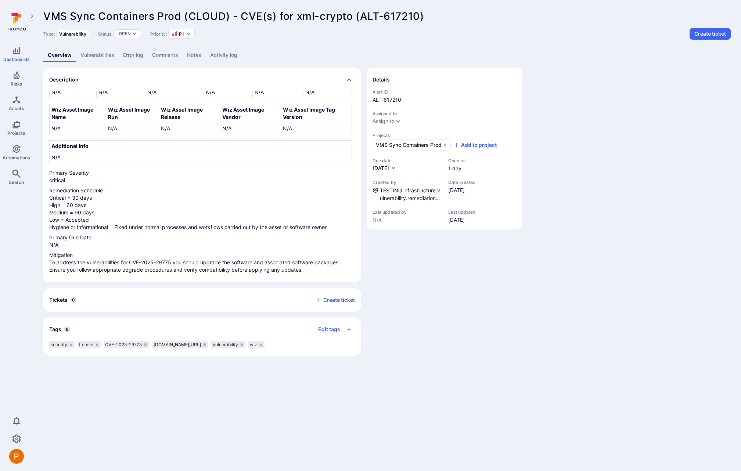
scroll to position [180, 0]
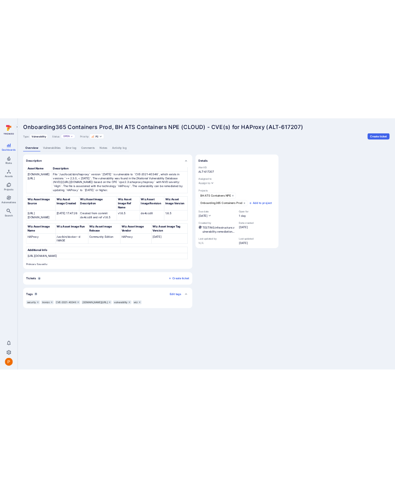
scroll to position [131, 0]
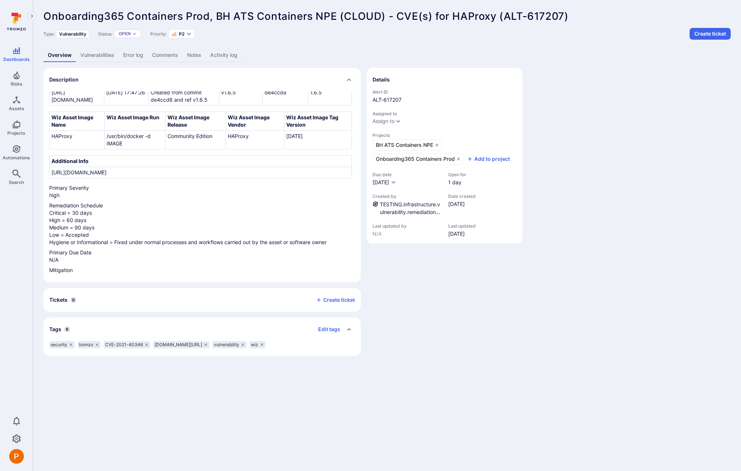
click at [97, 56] on link "Vulnerabilities" at bounding box center [97, 55] width 43 height 14
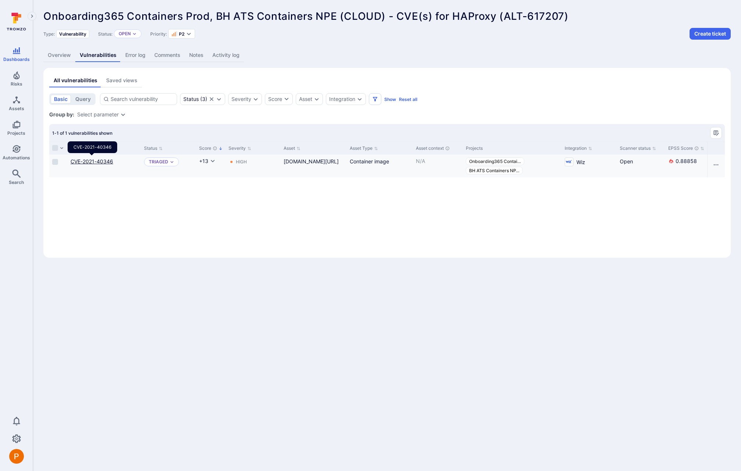
click at [101, 162] on link "CVE-2021-40346" at bounding box center [92, 161] width 43 height 6
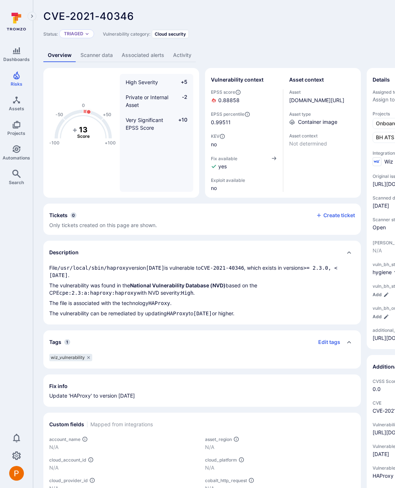
click at [102, 55] on link "Scanner data" at bounding box center [96, 55] width 41 height 14
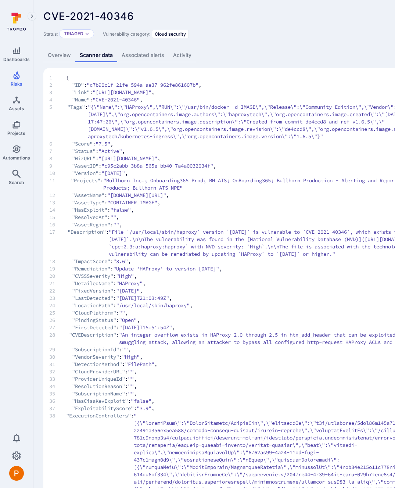
click at [63, 56] on link "Overview" at bounding box center [59, 55] width 32 height 14
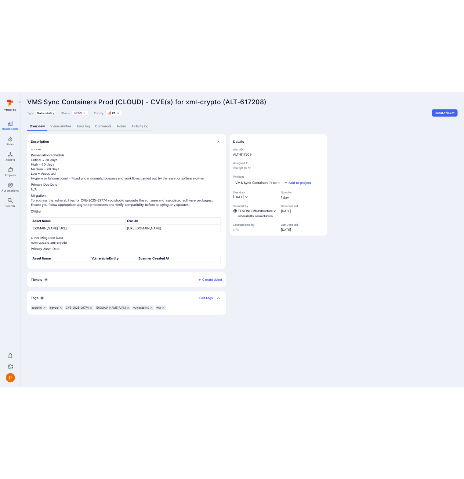
scroll to position [272, 0]
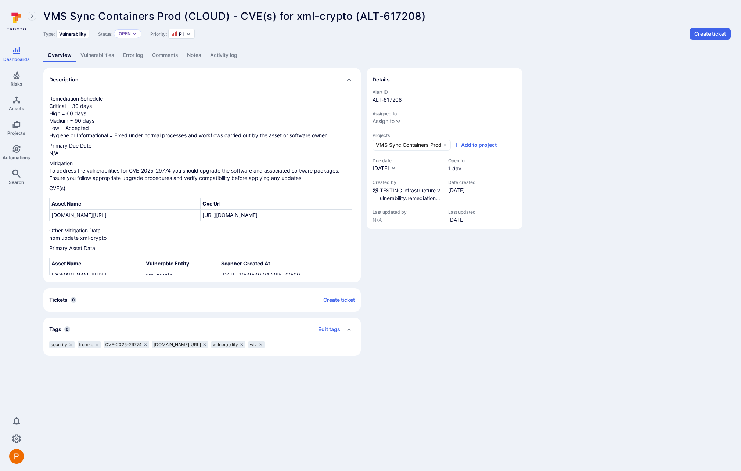
click at [106, 53] on link "Vulnerabilities" at bounding box center [97, 55] width 43 height 14
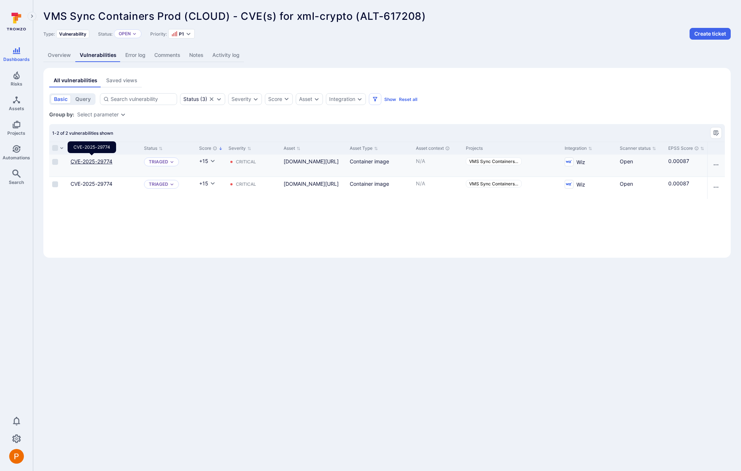
click at [94, 162] on link "CVE-2025-29774" at bounding box center [92, 161] width 42 height 6
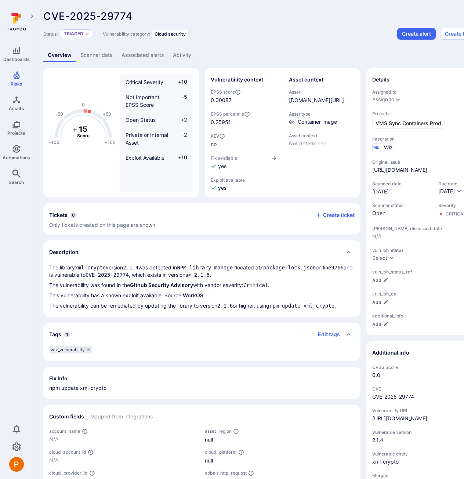
click at [98, 58] on link "Scanner data" at bounding box center [96, 55] width 41 height 14
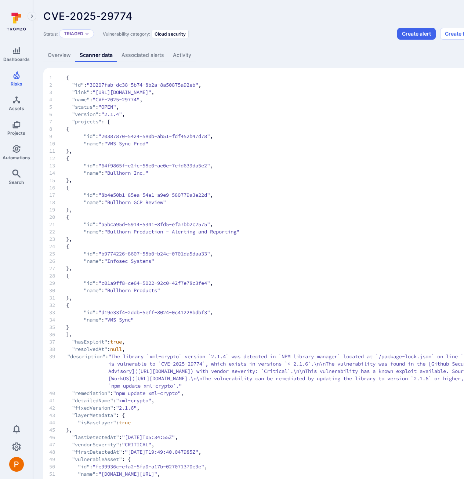
click at [60, 57] on link "Overview" at bounding box center [59, 55] width 32 height 14
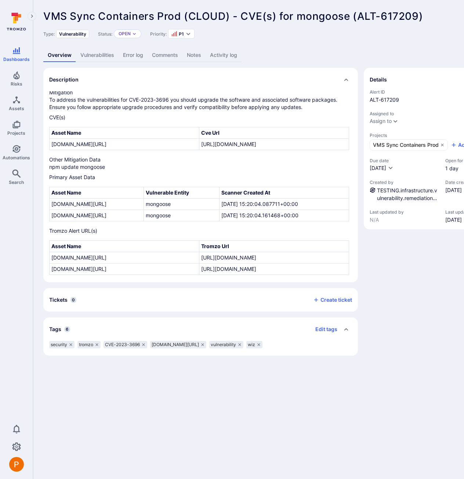
scroll to position [531, 0]
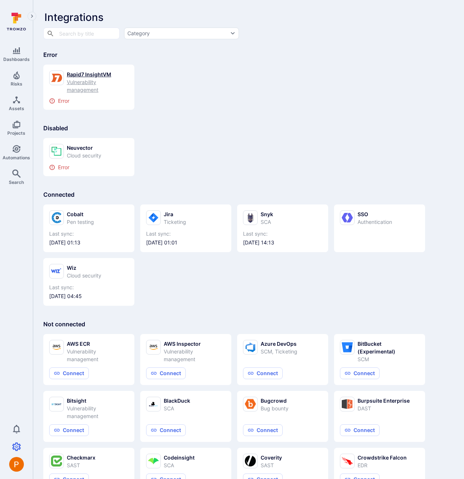
click at [82, 87] on div "Vulnerability management" at bounding box center [98, 85] width 62 height 15
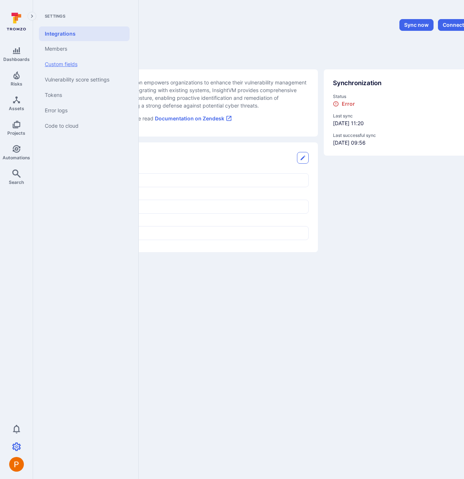
click at [68, 65] on link "Custom fields" at bounding box center [84, 64] width 91 height 15
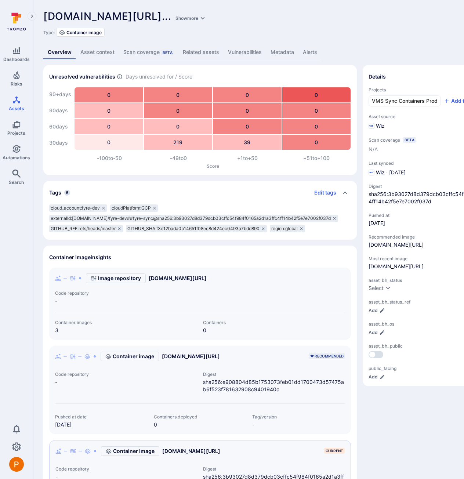
click at [284, 53] on link "Metadata" at bounding box center [282, 53] width 32 height 14
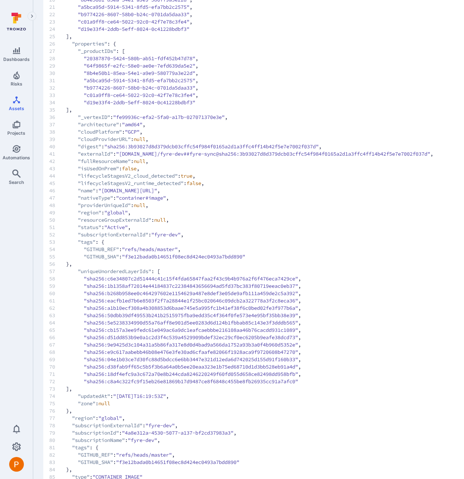
scroll to position [239, 0]
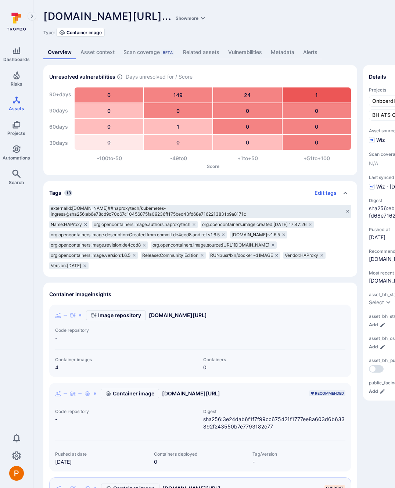
click at [285, 53] on link "Metadata" at bounding box center [282, 53] width 32 height 14
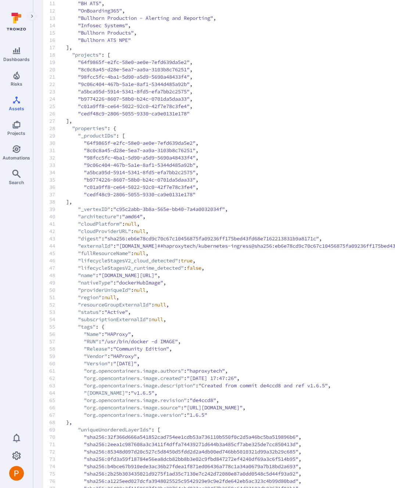
scroll to position [251, 0]
